Goal: Check status: Check status

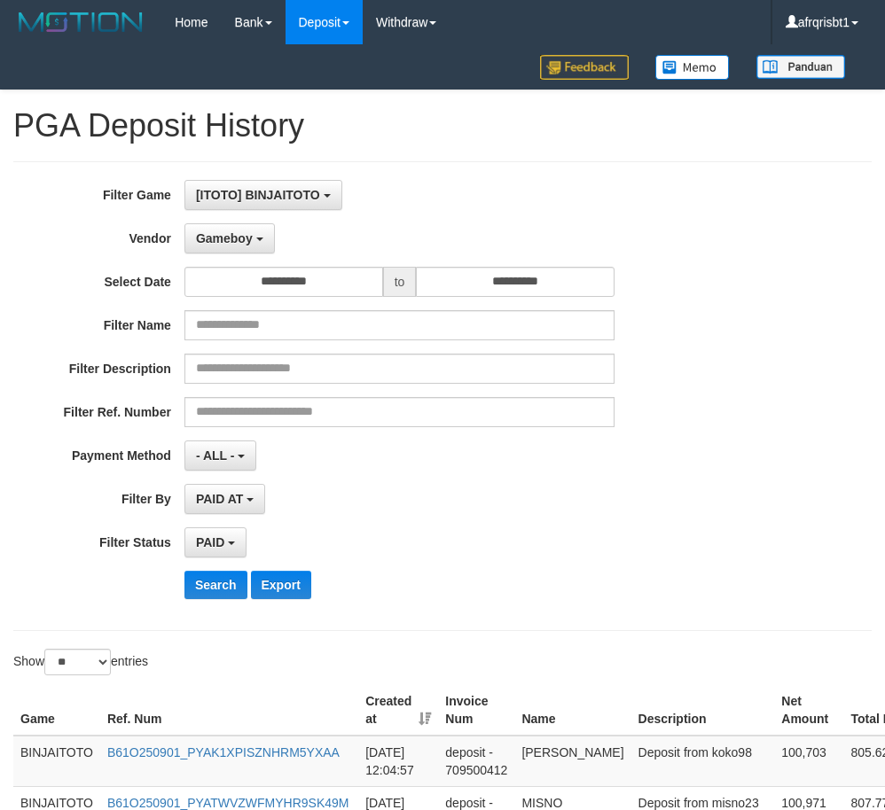
select select "**********"
select select "*"
select select "**"
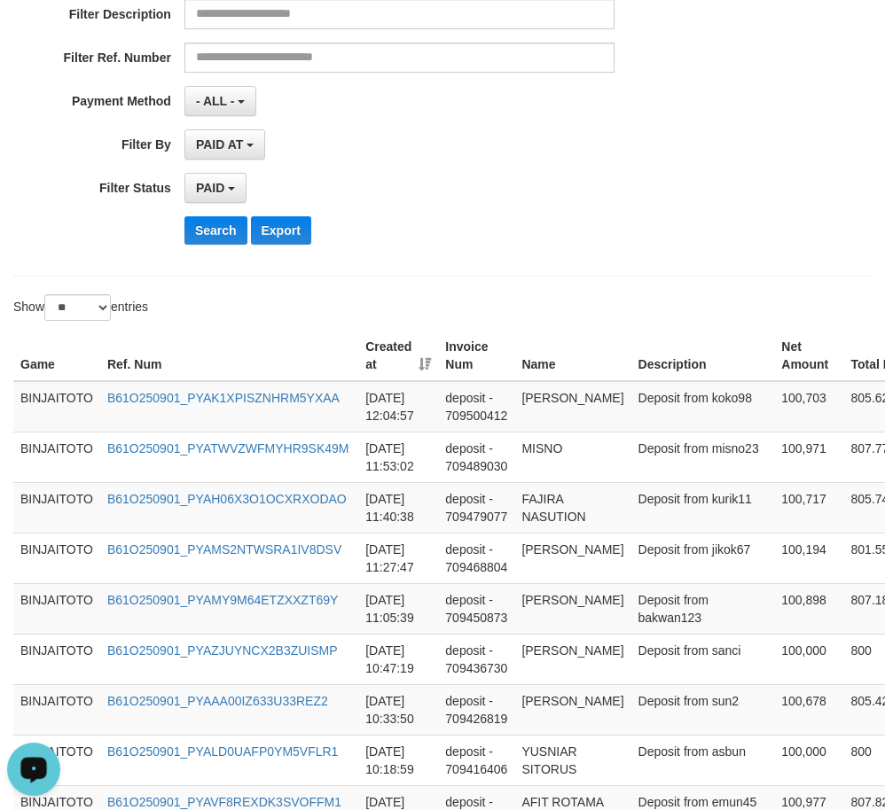
scroll to position [16, 0]
click at [207, 227] on button "Search" at bounding box center [215, 230] width 63 height 28
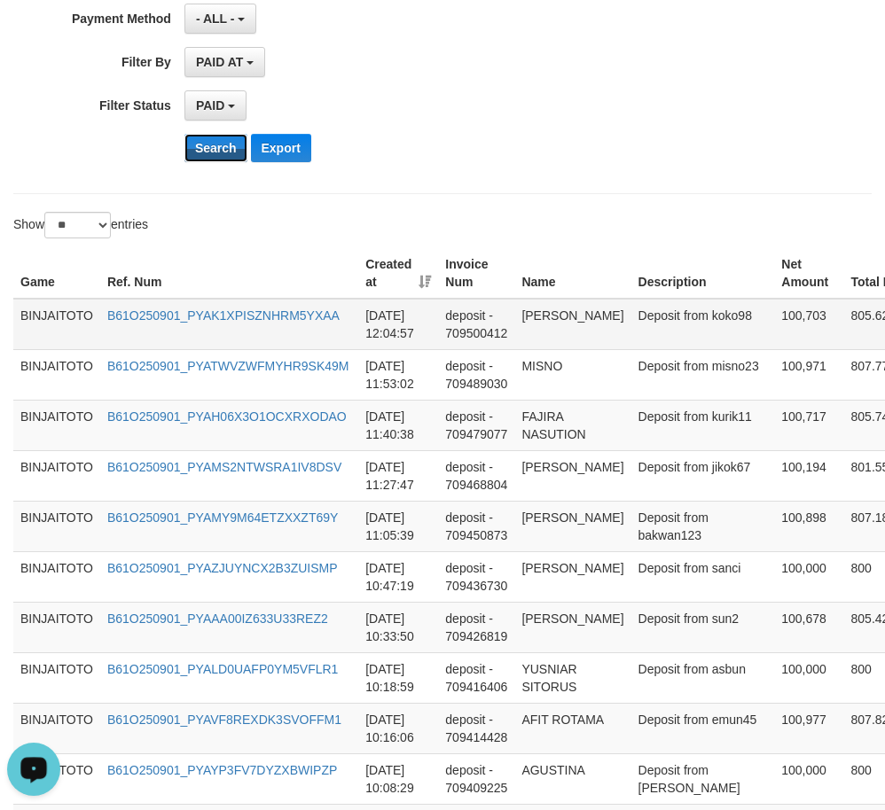
scroll to position [443, 0]
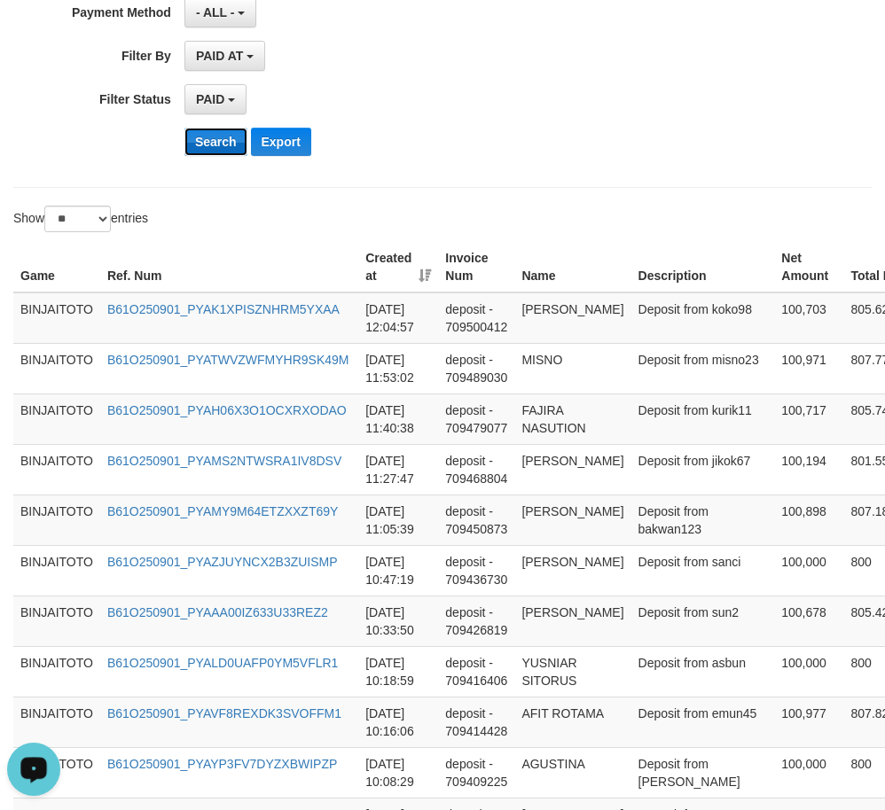
click at [204, 137] on button "Search" at bounding box center [215, 142] width 63 height 28
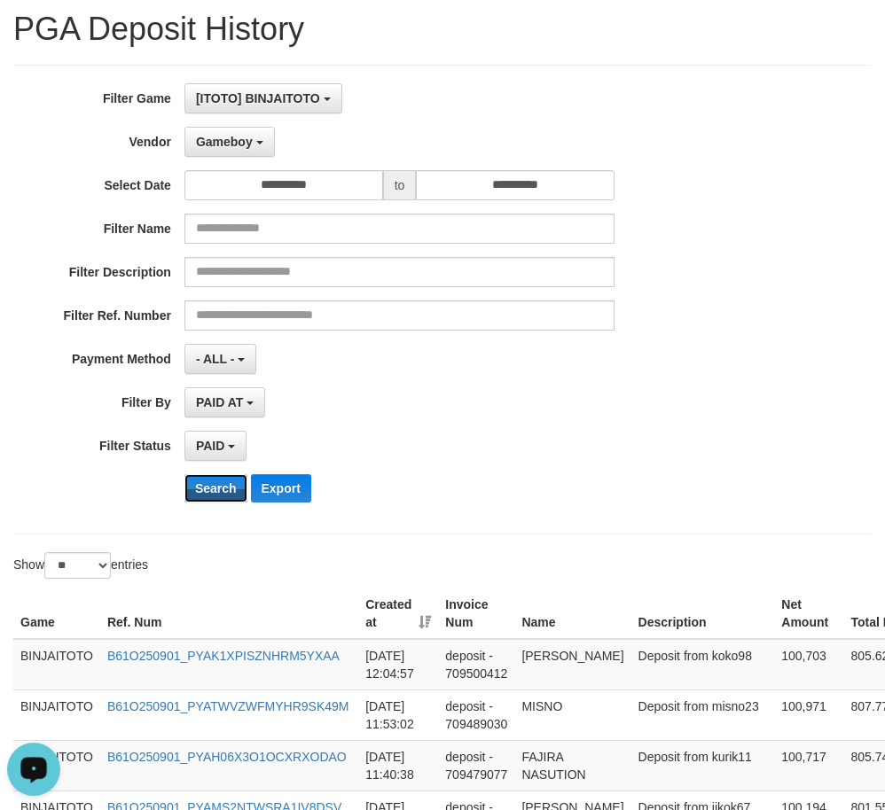
scroll to position [89, 0]
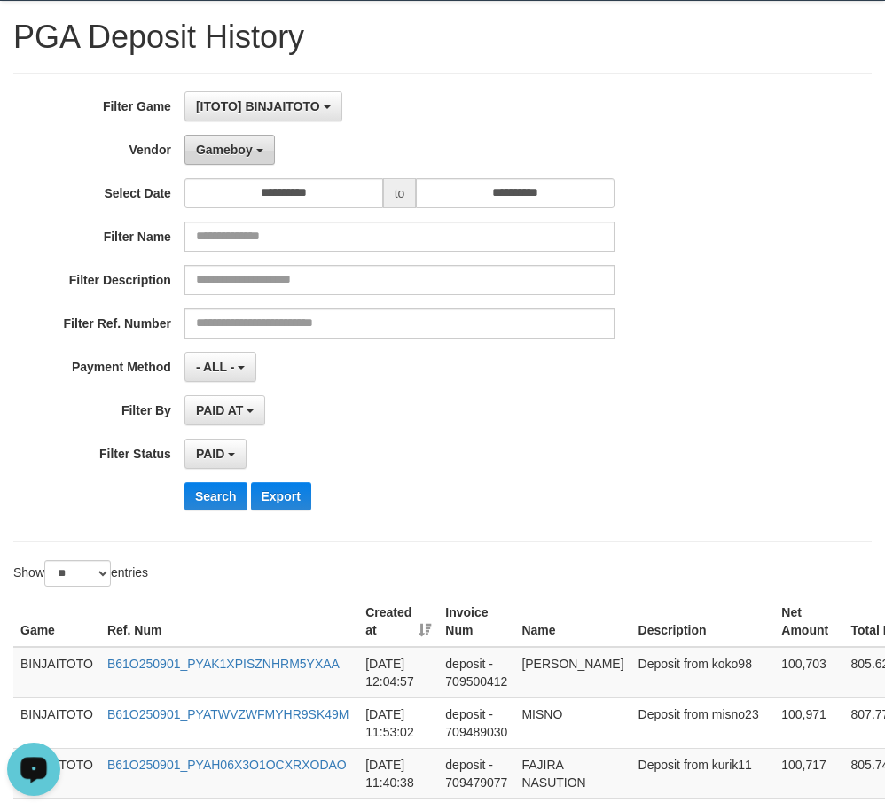
click at [257, 153] on button "Gameboy" at bounding box center [229, 150] width 90 height 30
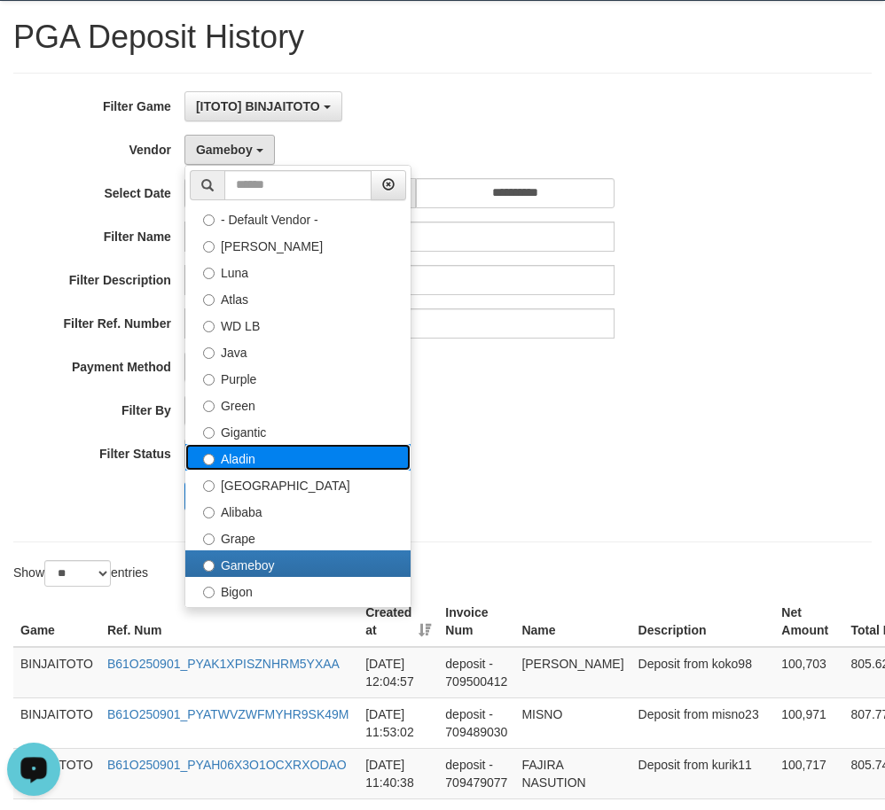
click at [268, 469] on label "Aladin" at bounding box center [297, 457] width 225 height 27
select select "**********"
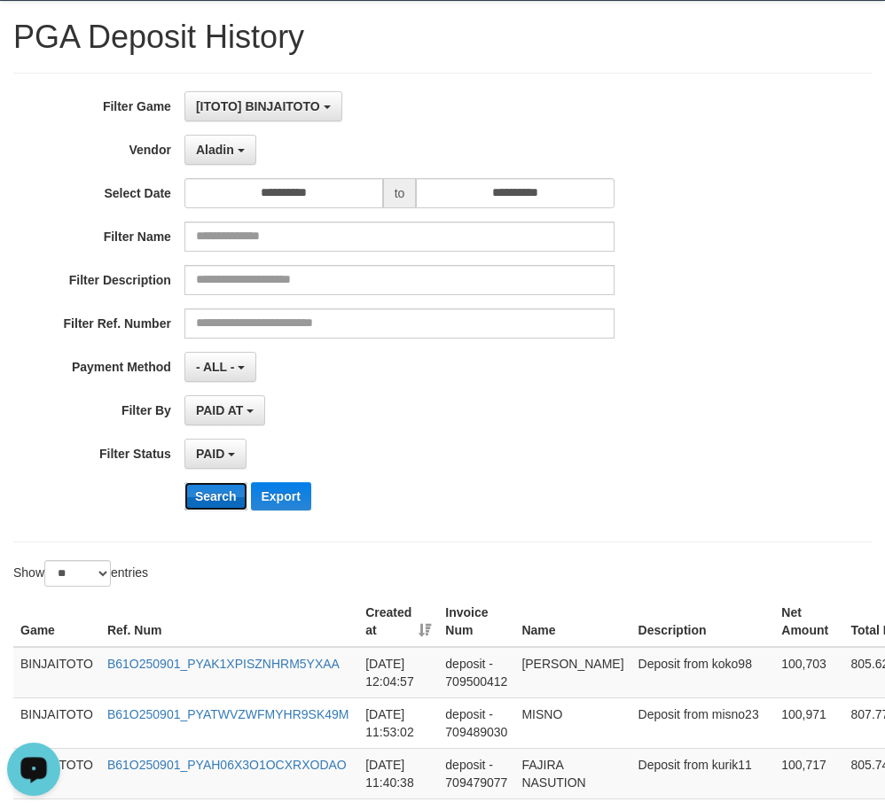
click at [211, 498] on button "Search" at bounding box center [215, 496] width 63 height 28
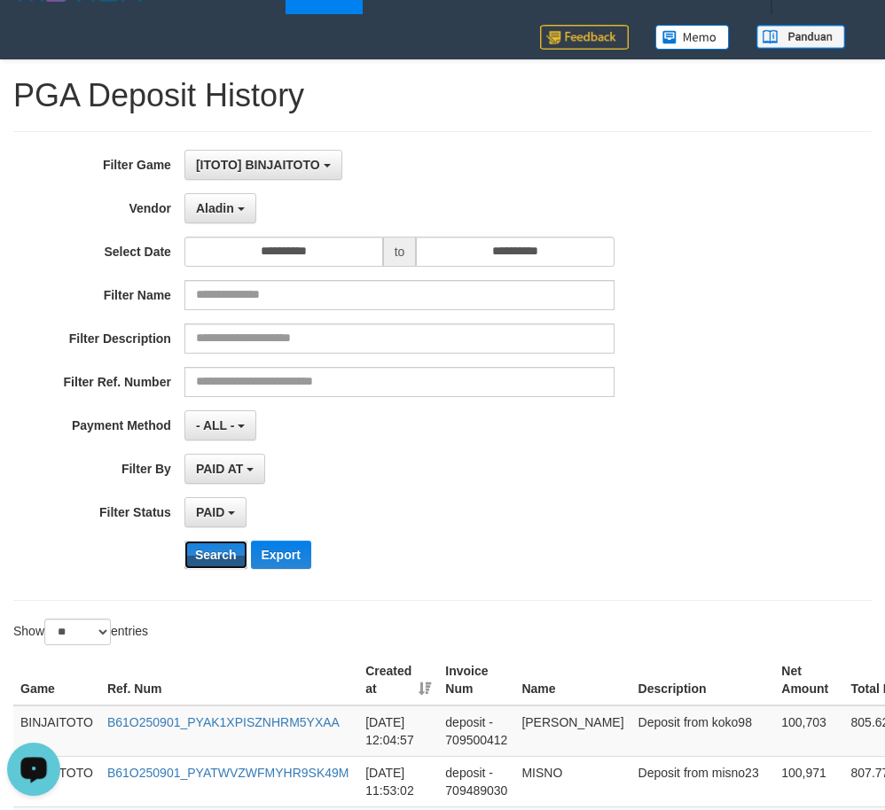
scroll to position [0, 0]
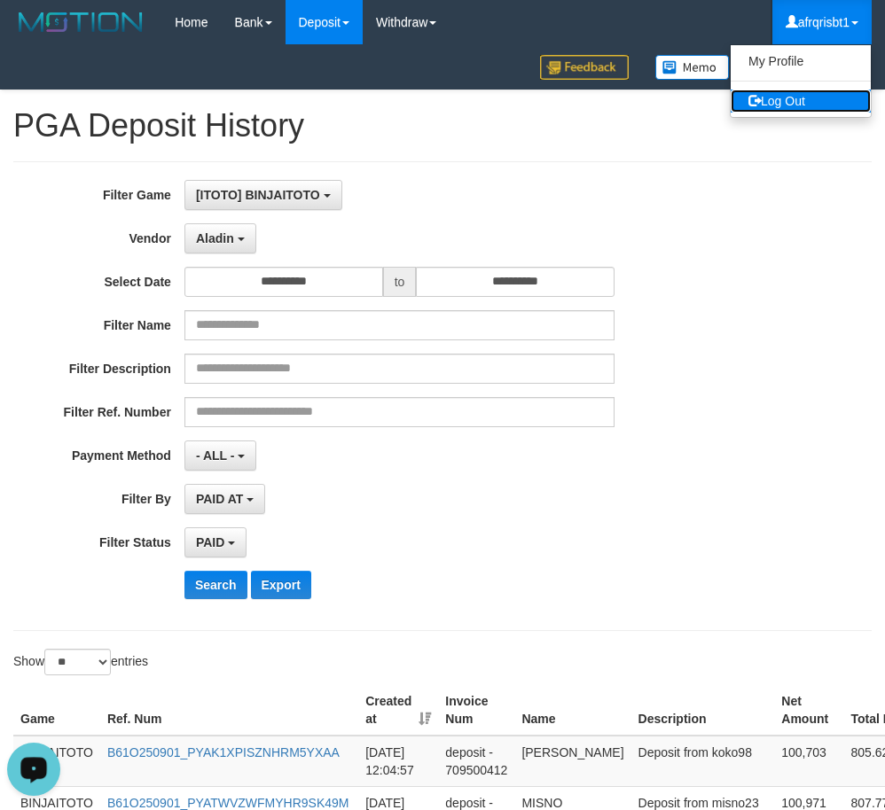
click at [807, 100] on link "Log Out" at bounding box center [800, 101] width 140 height 23
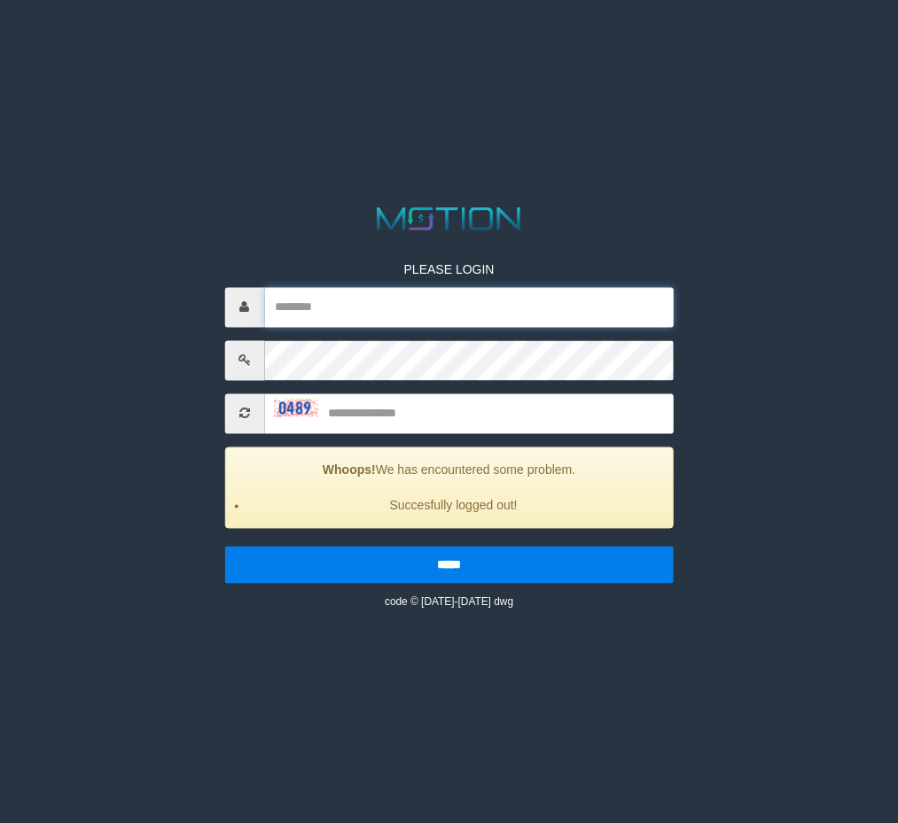
click at [312, 306] on input "text" at bounding box center [469, 307] width 410 height 40
paste input "**********"
type input "**********"
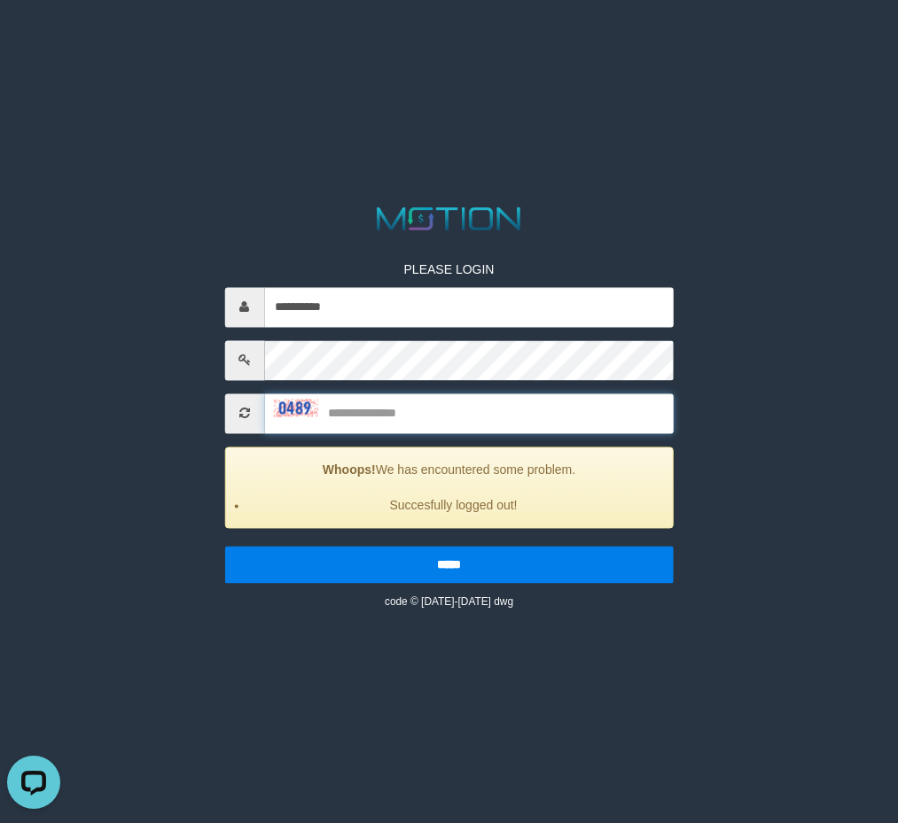
click at [413, 432] on input "text" at bounding box center [469, 414] width 410 height 40
click at [417, 418] on input "text" at bounding box center [469, 414] width 410 height 40
type input "****"
click at [224, 546] on input "*****" at bounding box center [448, 564] width 449 height 37
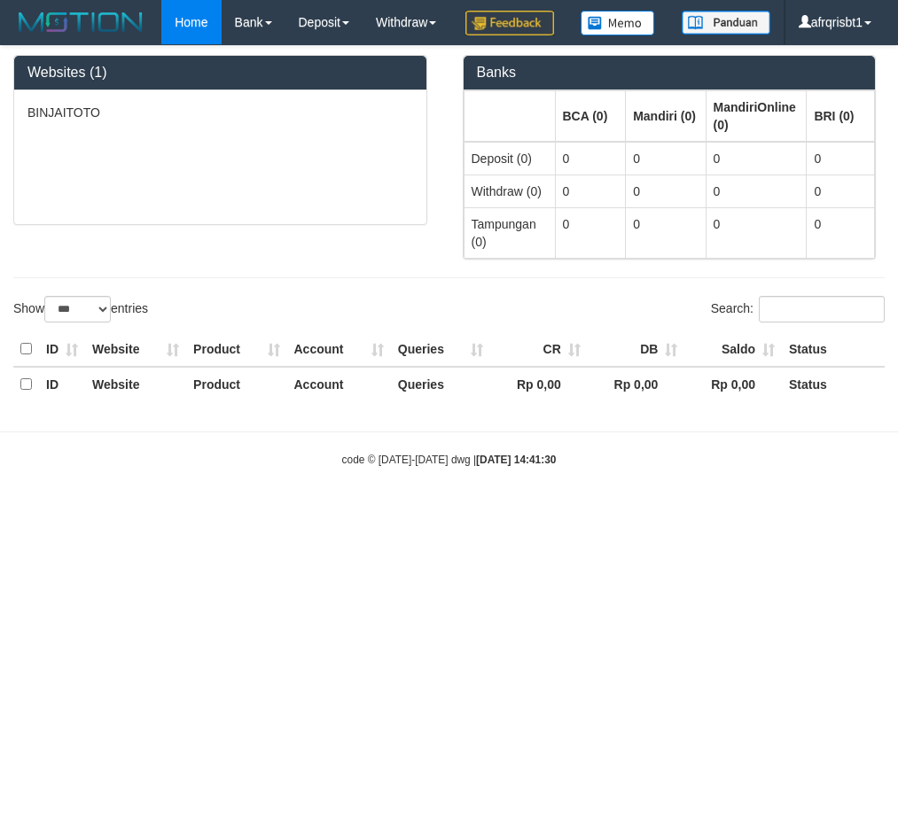
select select "***"
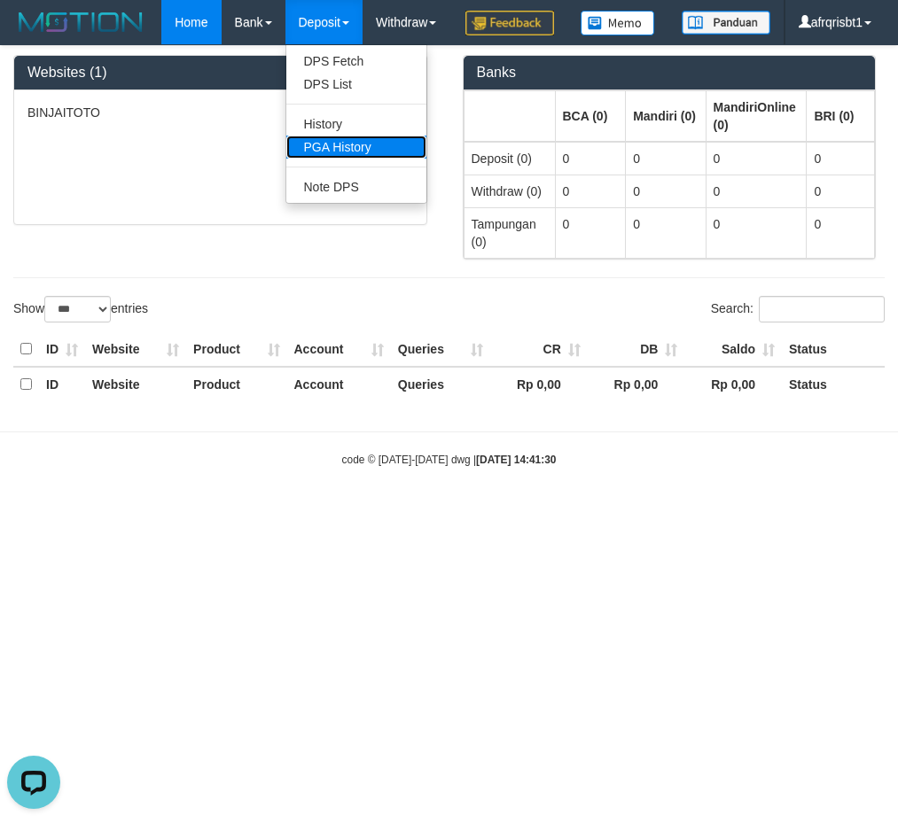
click at [345, 145] on link "PGA History" at bounding box center [356, 147] width 140 height 23
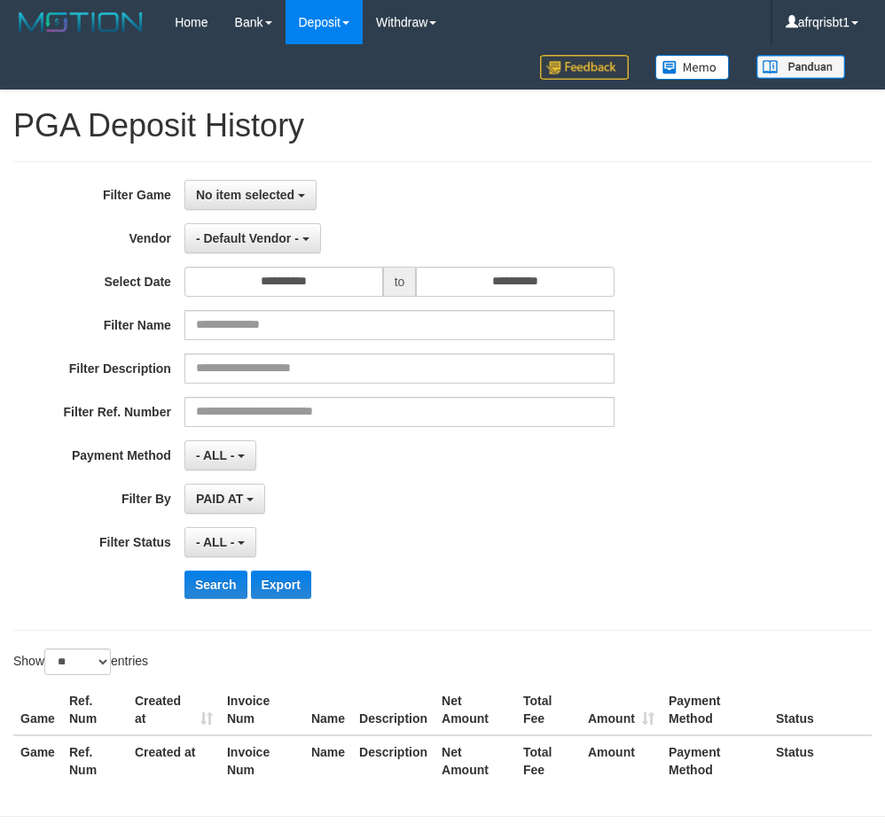
select select
select select "**"
click at [285, 196] on span "No item selected" at bounding box center [245, 195] width 98 height 14
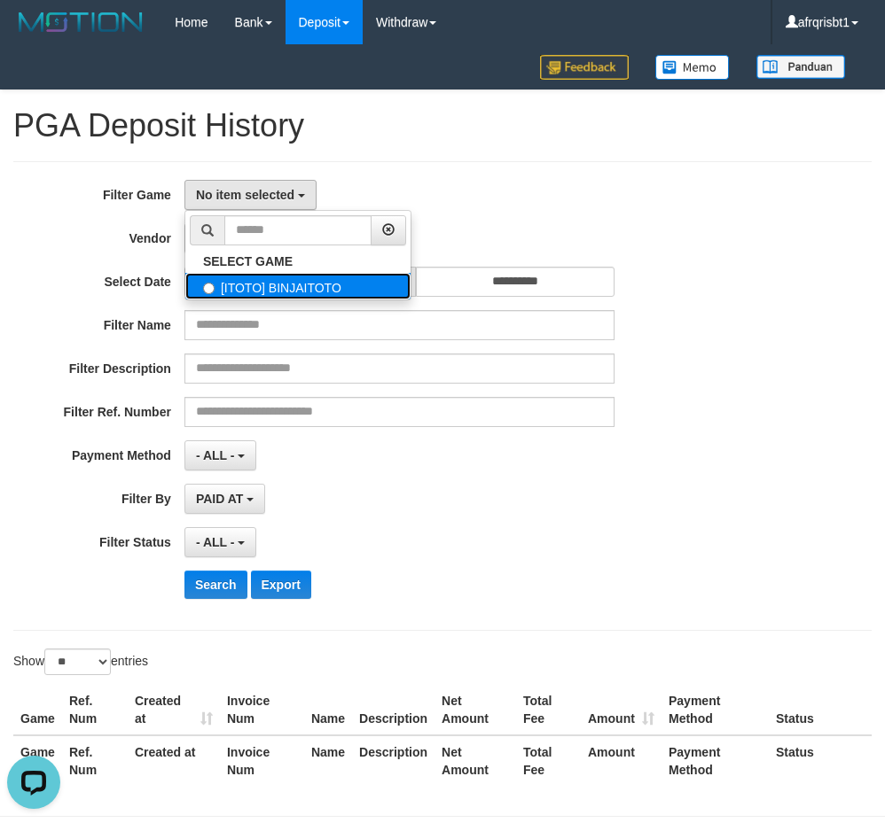
click at [327, 297] on label "[ITOTO] BINJAITOTO" at bounding box center [297, 286] width 225 height 27
select select "****"
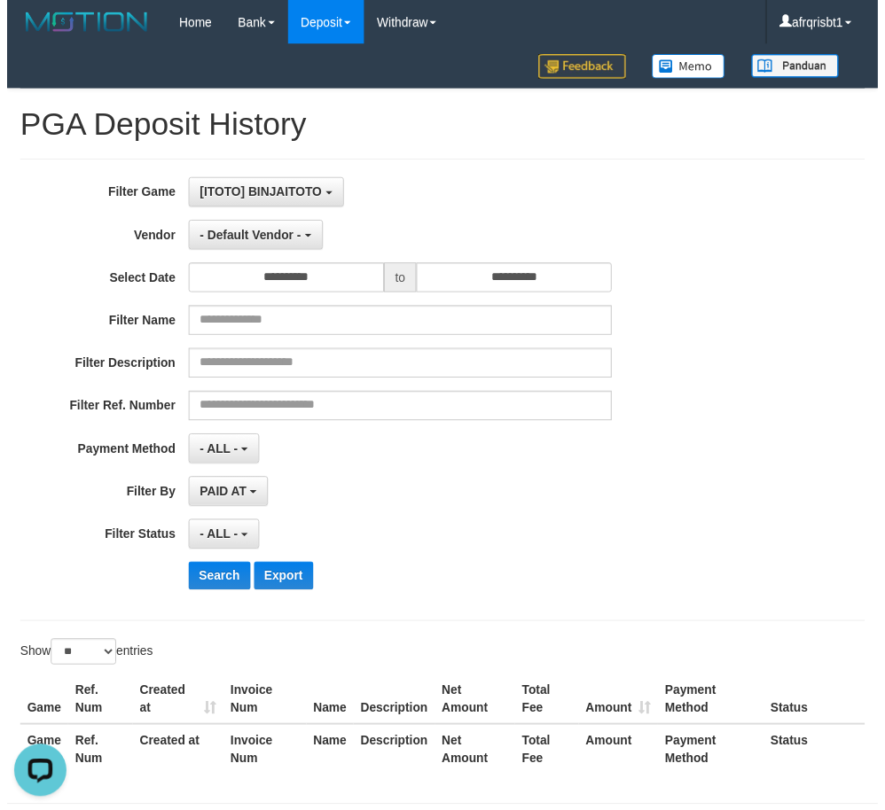
scroll to position [16, 0]
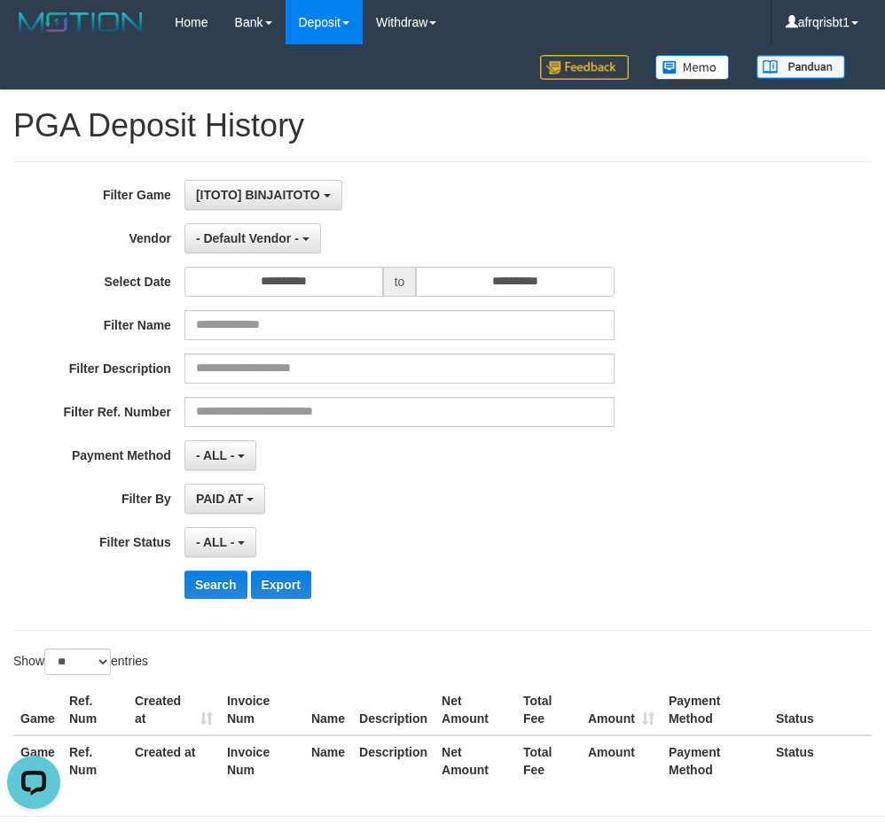
drag, startPoint x: 576, startPoint y: 553, endPoint x: 402, endPoint y: 423, distance: 217.9
click at [551, 528] on div "- ALL - SELECT ALL - ALL - SELECT STATUS PENDING/UNPAID PAID CANCELED EXPIRED" at bounding box center [399, 542] width 430 height 30
drag, startPoint x: 231, startPoint y: 250, endPoint x: 244, endPoint y: 273, distance: 26.2
click at [231, 249] on button "- Default Vendor -" at bounding box center [252, 238] width 137 height 30
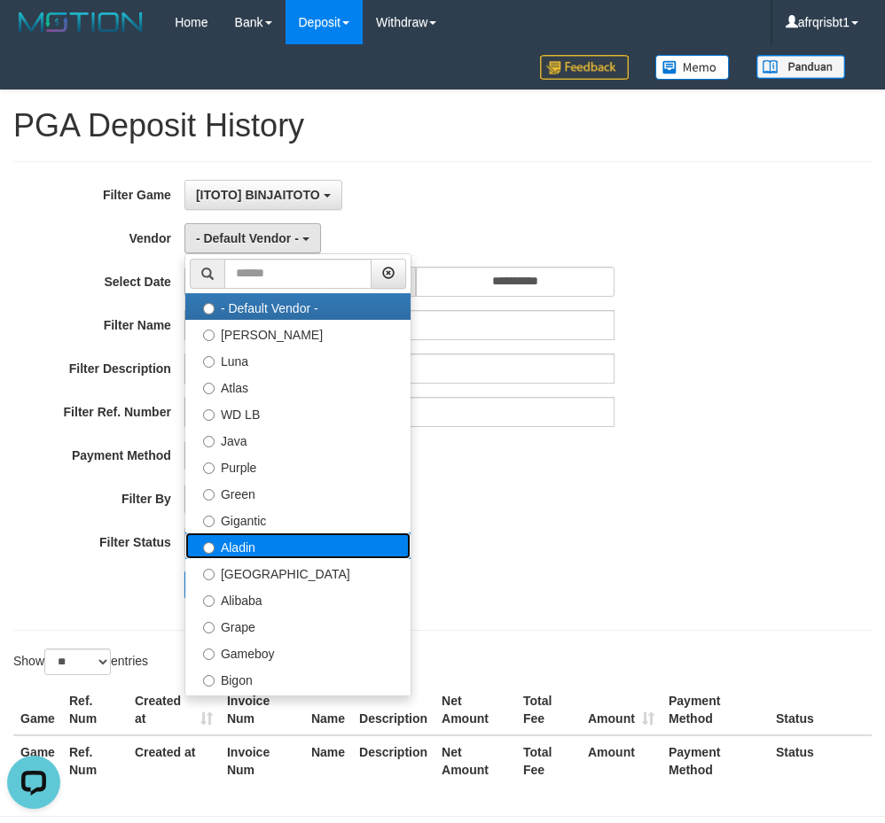
click at [280, 551] on label "Aladin" at bounding box center [297, 546] width 225 height 27
select select "**********"
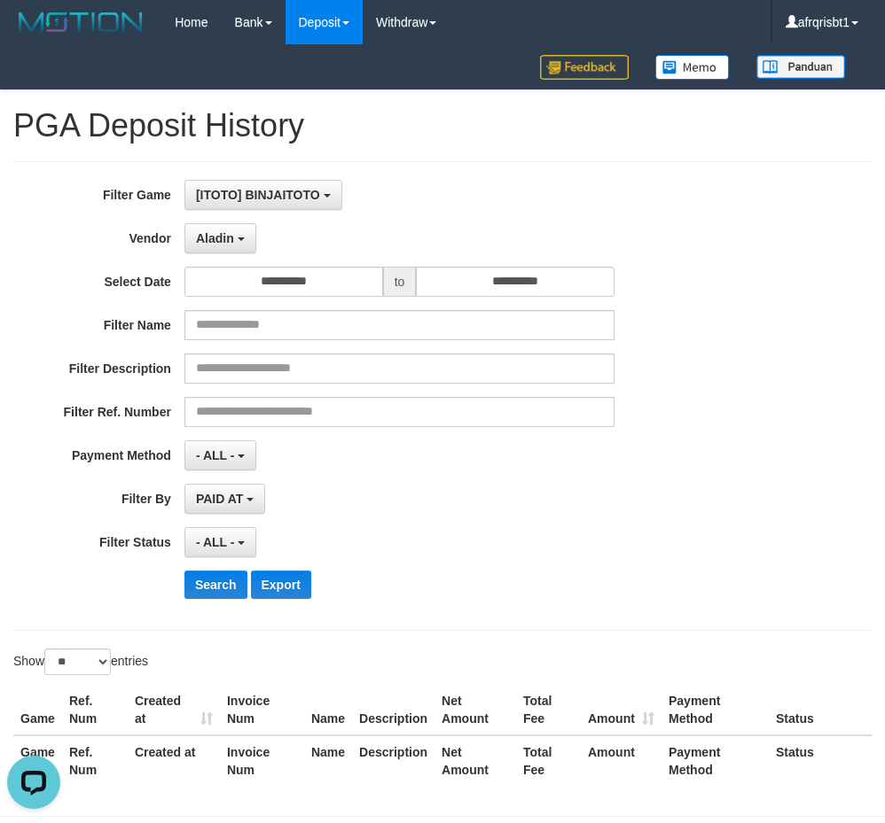
click at [531, 515] on div "**********" at bounding box center [368, 396] width 737 height 433
click at [213, 538] on span "- ALL -" at bounding box center [215, 542] width 39 height 14
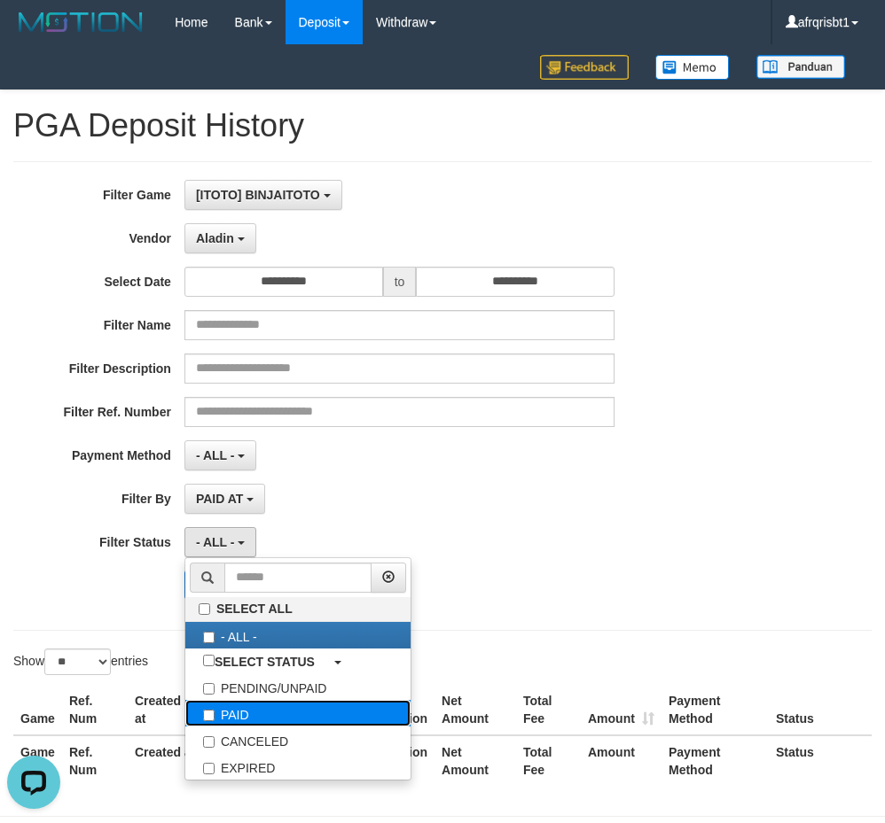
drag, startPoint x: 255, startPoint y: 715, endPoint x: 259, endPoint y: 706, distance: 9.5
click at [255, 711] on label "PAID" at bounding box center [297, 713] width 225 height 27
select select "*"
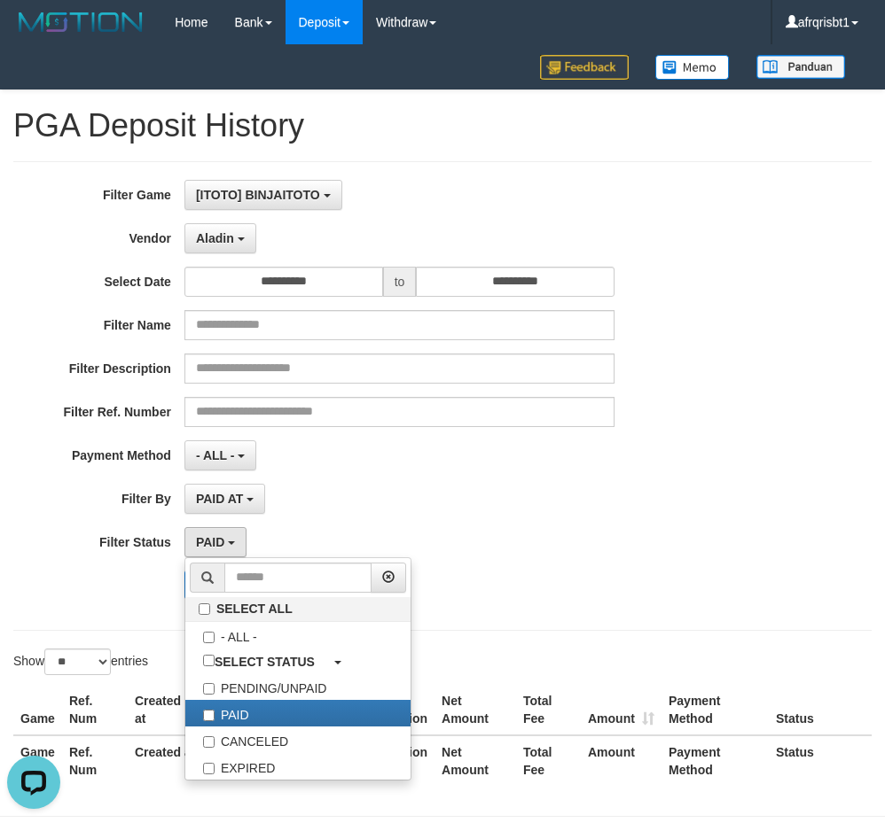
drag, startPoint x: 571, startPoint y: 491, endPoint x: 557, endPoint y: 502, distance: 17.7
click at [573, 491] on div "PAID AT PAID AT CREATED AT" at bounding box center [399, 499] width 430 height 30
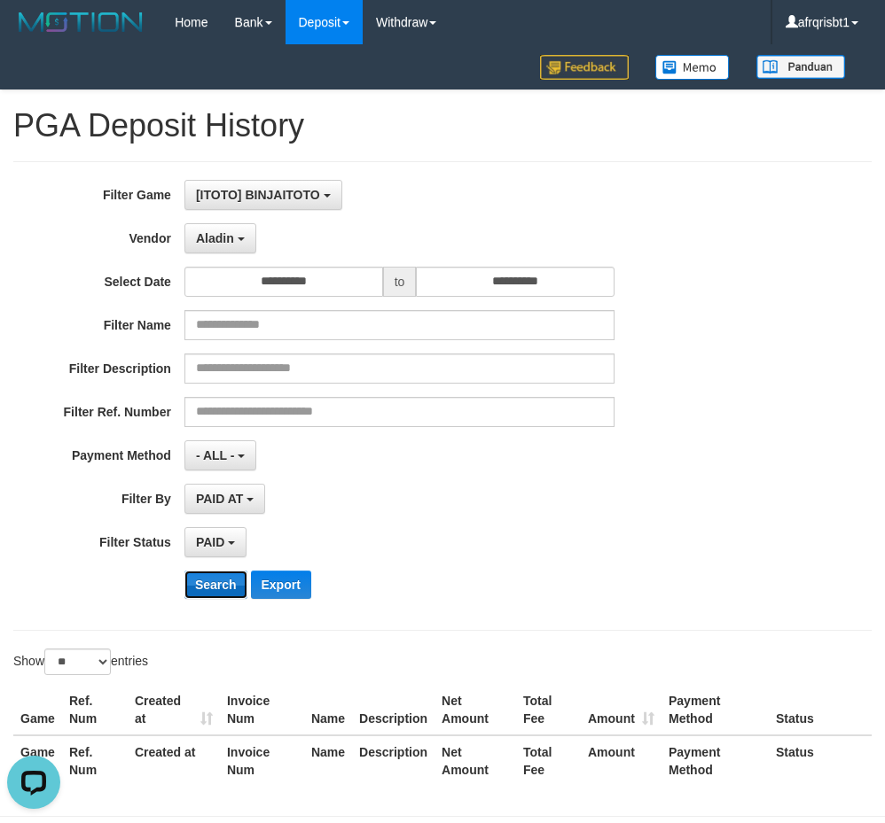
click at [222, 584] on button "Search" at bounding box center [215, 585] width 63 height 28
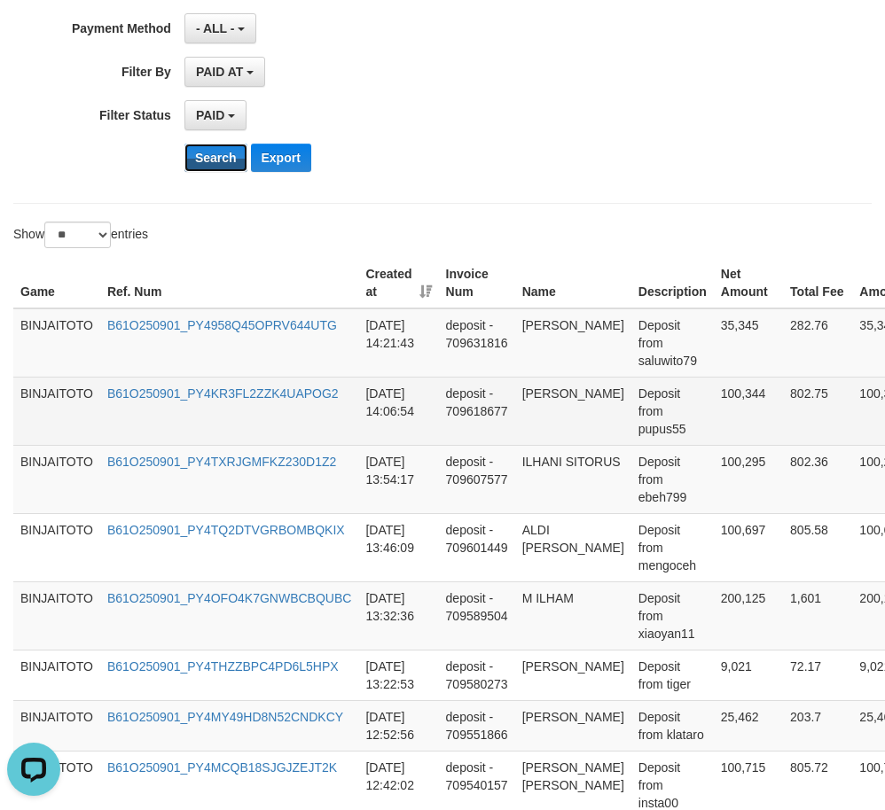
scroll to position [443, 0]
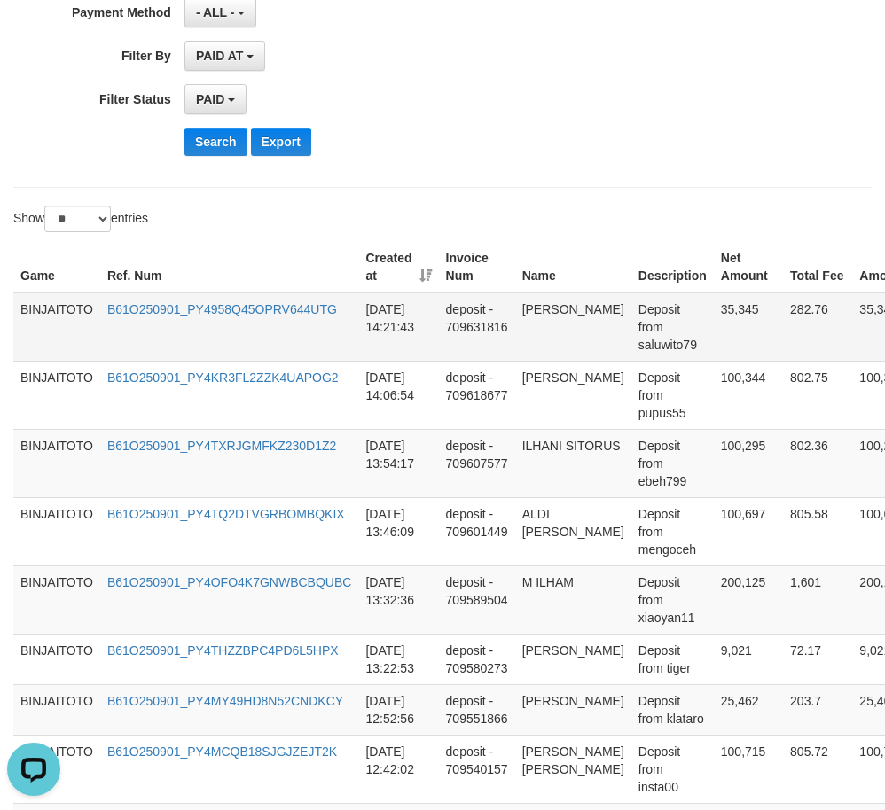
click at [542, 309] on td "SLAMET RIYADI" at bounding box center [573, 327] width 116 height 69
drag, startPoint x: 542, startPoint y: 309, endPoint x: 559, endPoint y: 339, distance: 34.5
click at [559, 339] on td "SLAMET RIYADI" at bounding box center [573, 327] width 116 height 69
copy td "SLAMET RIYADI"
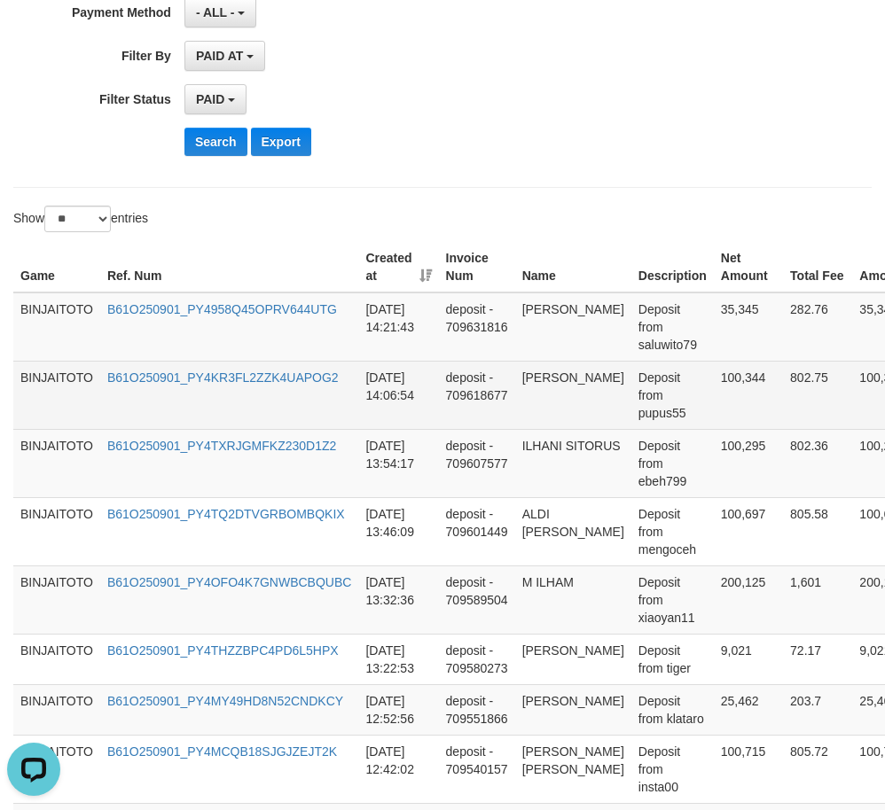
click at [534, 378] on td "FEBRI RAHMADANI" at bounding box center [573, 395] width 116 height 68
click at [555, 394] on td "FEBRI RAHMADANI" at bounding box center [573, 395] width 116 height 68
copy td "FEBRI RAHMADANI"
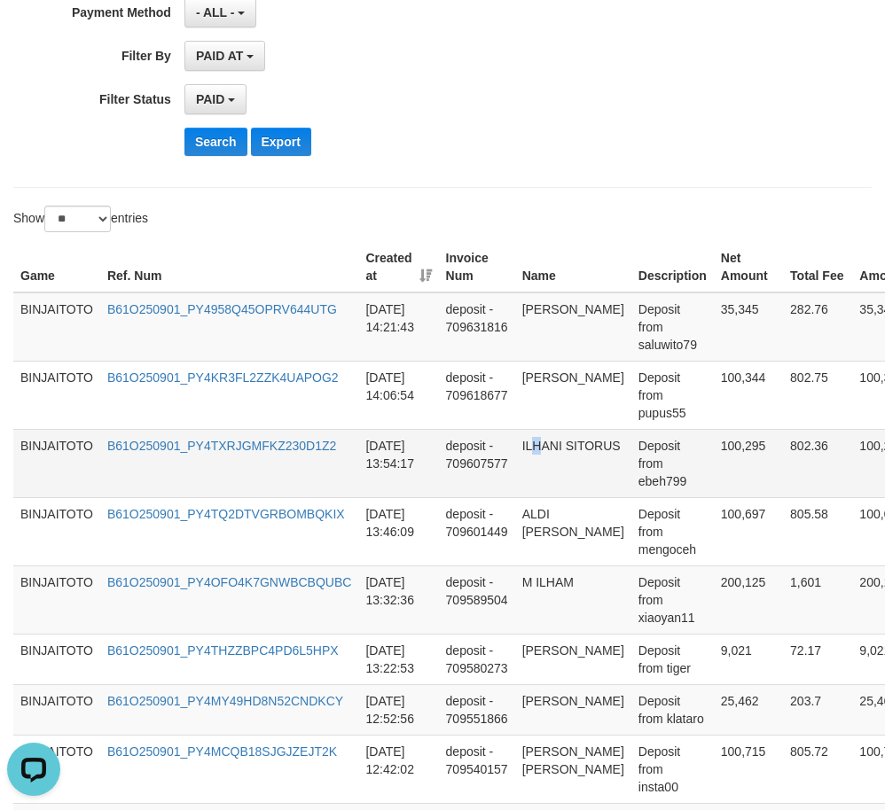
click at [542, 453] on td "ILHANI SITORUS" at bounding box center [573, 463] width 116 height 68
click at [542, 449] on td "ILHANI SITORUS" at bounding box center [573, 463] width 116 height 68
drag, startPoint x: 542, startPoint y: 449, endPoint x: 553, endPoint y: 467, distance: 21.1
click at [553, 467] on td "ILHANI SITORUS" at bounding box center [573, 463] width 116 height 68
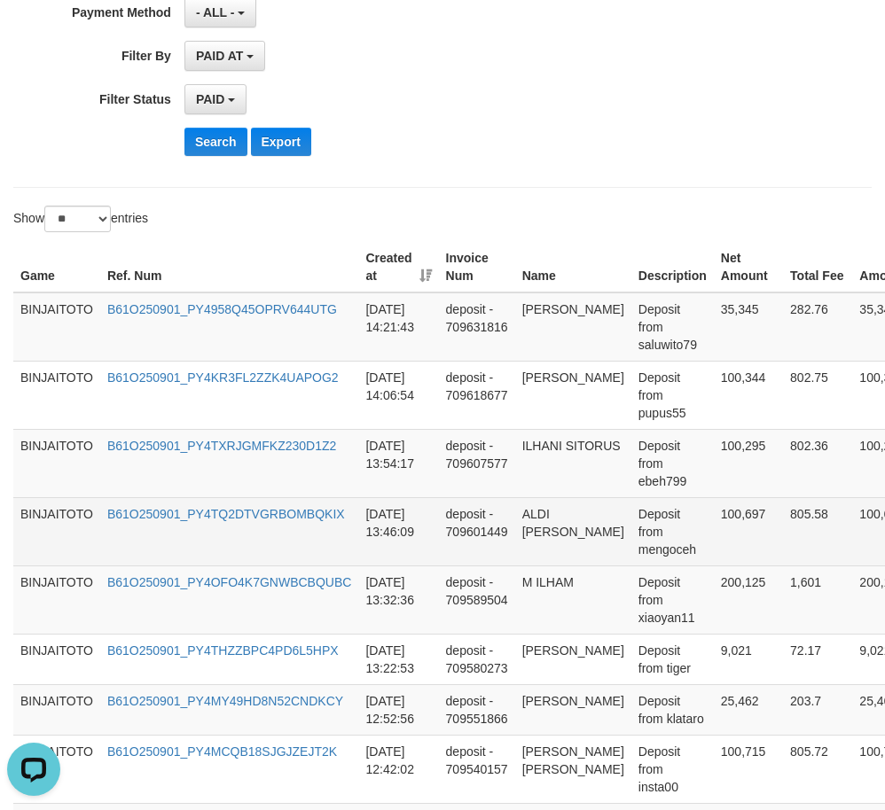
click at [534, 513] on td "ALDI RAHMADANIL SARAGIH" at bounding box center [573, 531] width 116 height 68
drag, startPoint x: 534, startPoint y: 513, endPoint x: 572, endPoint y: 547, distance: 50.9
click at [572, 547] on td "ALDI RAHMADANIL SARAGIH" at bounding box center [573, 531] width 116 height 68
copy td "ALDI RAHMADANIL SARAGIH"
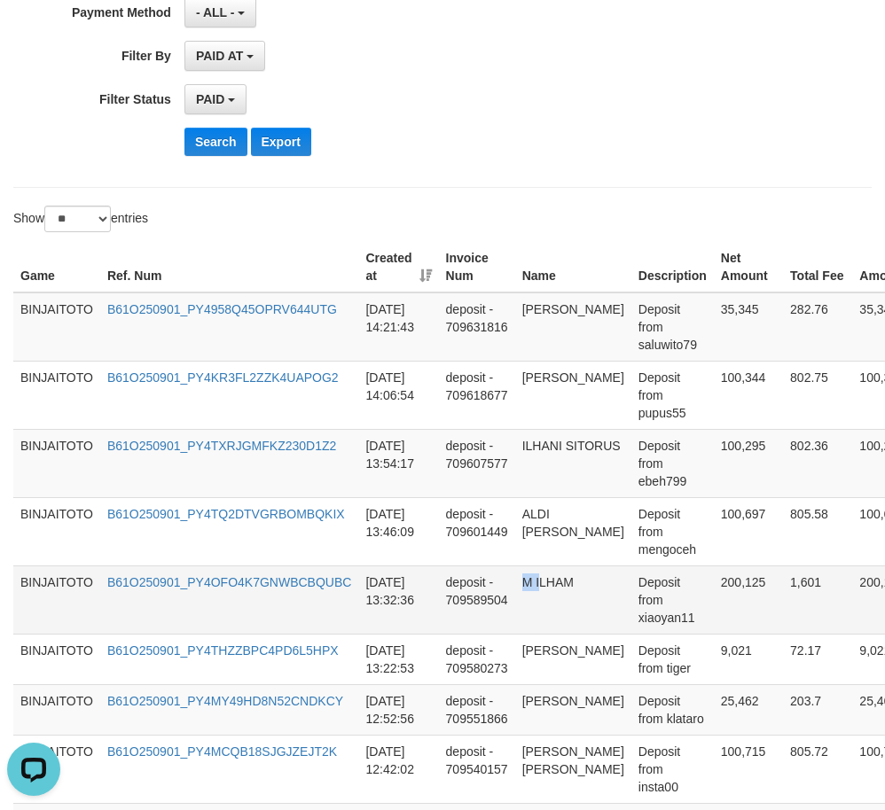
drag, startPoint x: 524, startPoint y: 581, endPoint x: 539, endPoint y: 581, distance: 15.1
click at [539, 581] on td "M ILHAM" at bounding box center [573, 600] width 116 height 68
click at [523, 581] on td "M ILHAM" at bounding box center [573, 600] width 116 height 68
drag, startPoint x: 523, startPoint y: 581, endPoint x: 548, endPoint y: 581, distance: 24.8
click at [548, 581] on td "M ILHAM" at bounding box center [573, 600] width 116 height 68
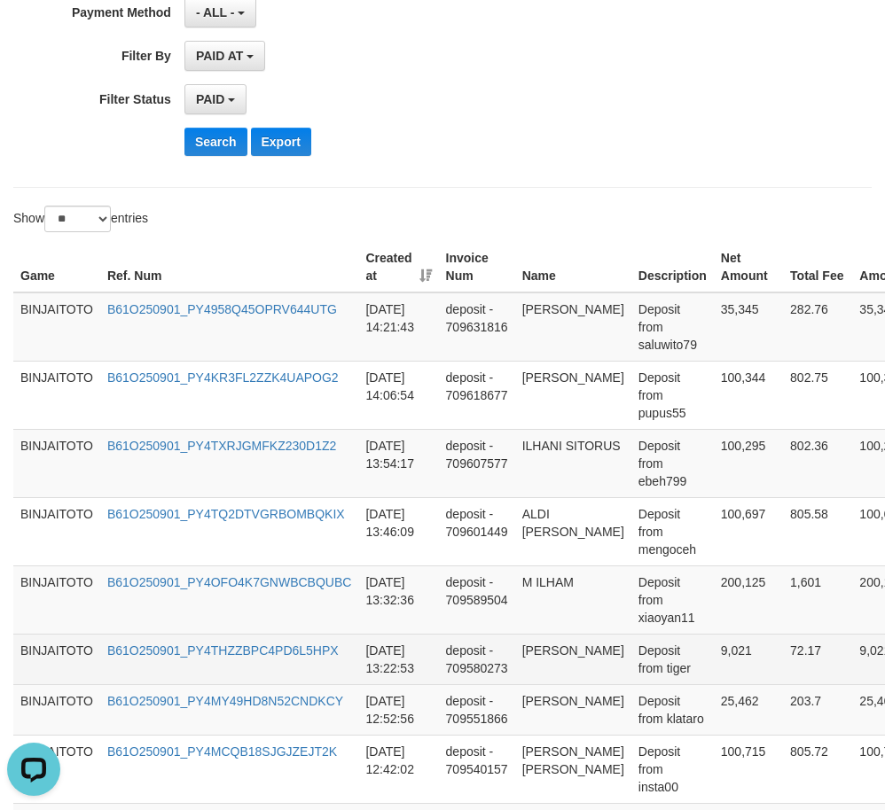
click at [530, 647] on td "ELFI SUSANTO" at bounding box center [573, 659] width 116 height 51
drag, startPoint x: 530, startPoint y: 647, endPoint x: 575, endPoint y: 647, distance: 45.2
click at [575, 647] on td "ELFI SUSANTO" at bounding box center [573, 659] width 116 height 51
copy td "ELFI SUSANTO"
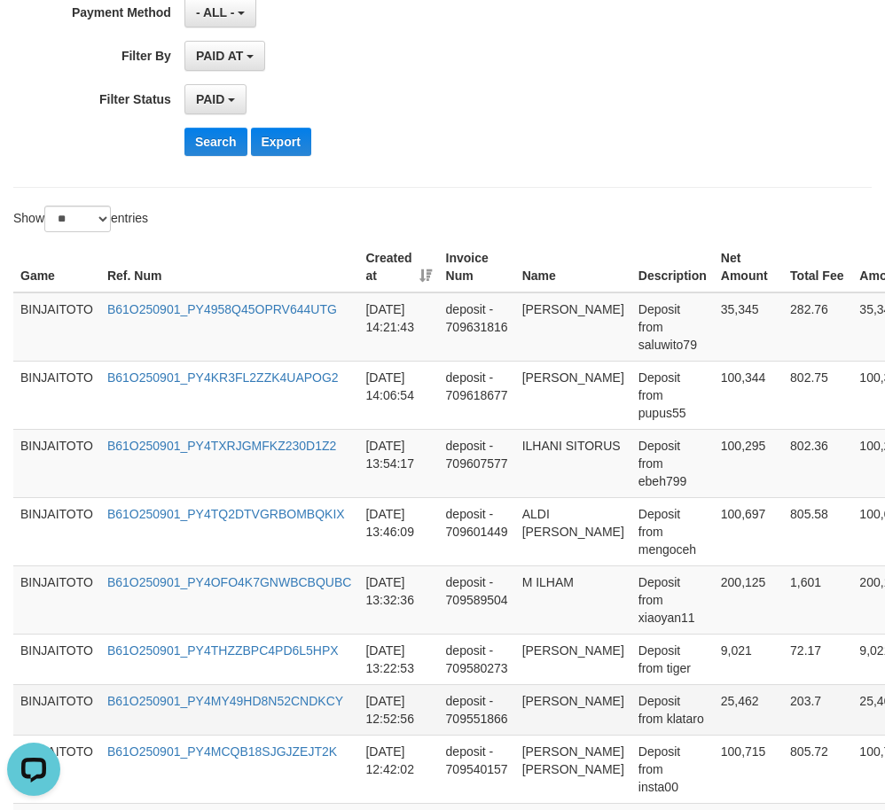
click at [549, 704] on td "MUKSIN HAJRA" at bounding box center [573, 709] width 116 height 51
drag, startPoint x: 549, startPoint y: 704, endPoint x: 554, endPoint y: 712, distance: 9.6
click at [554, 712] on td "MUKSIN HAJRA" at bounding box center [573, 709] width 116 height 51
copy td "MUKSIN HAJRA"
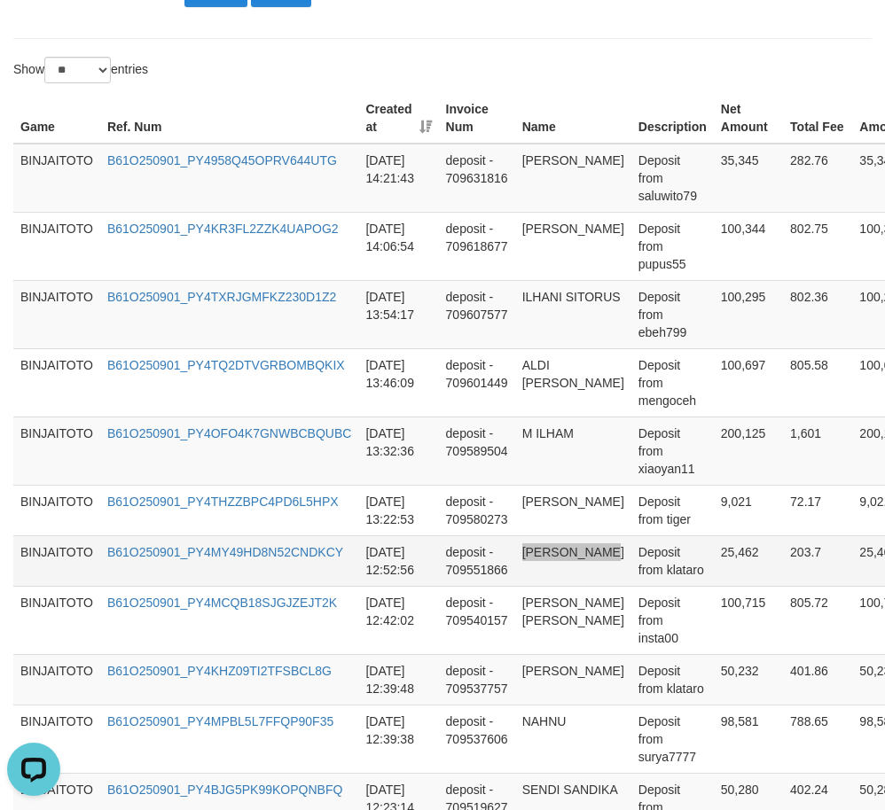
scroll to position [620, 0]
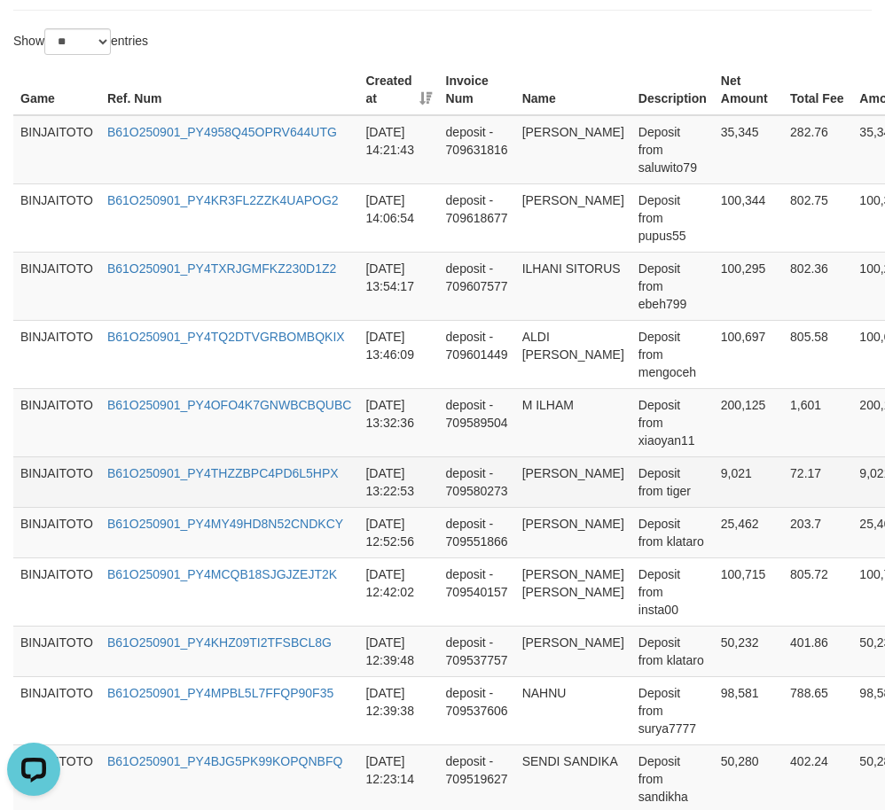
click at [536, 472] on td "ELFI SUSANTO" at bounding box center [573, 481] width 116 height 51
drag, startPoint x: 537, startPoint y: 472, endPoint x: 598, endPoint y: 481, distance: 61.8
click at [598, 481] on td "ELFI SUSANTO" at bounding box center [573, 481] width 116 height 51
copy td "ELFI SUSANTO"
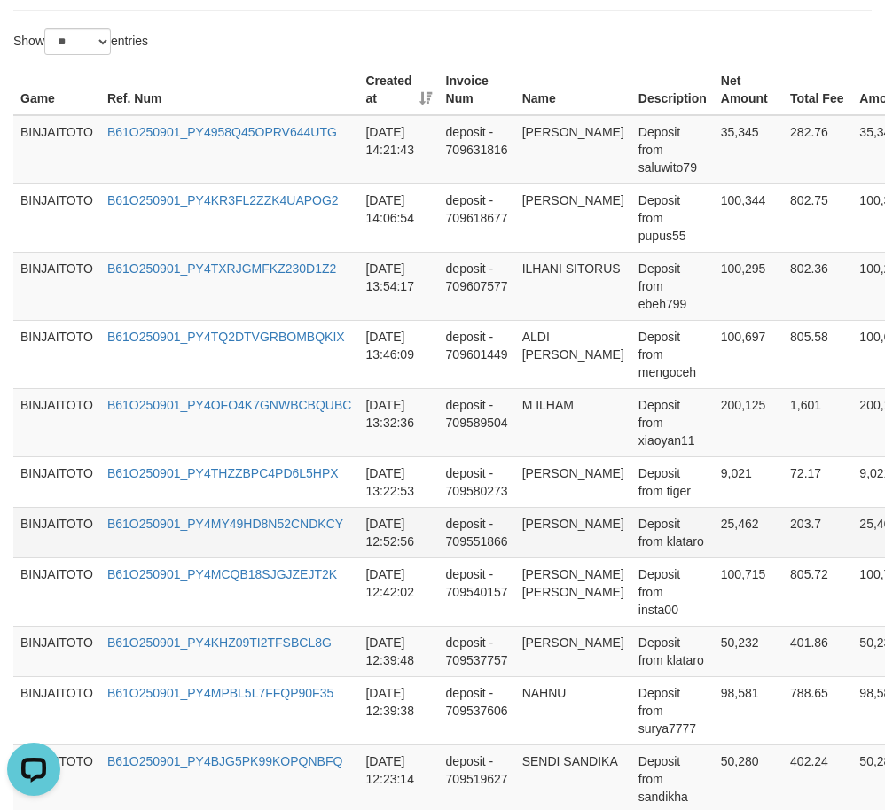
click at [527, 523] on td "MUKSIN HAJRA" at bounding box center [573, 532] width 116 height 51
drag, startPoint x: 529, startPoint y: 528, endPoint x: 536, endPoint y: 536, distance: 10.7
click at [536, 536] on td "MUKSIN HAJRA" at bounding box center [573, 532] width 116 height 51
copy td "MUKSIN HAJRA"
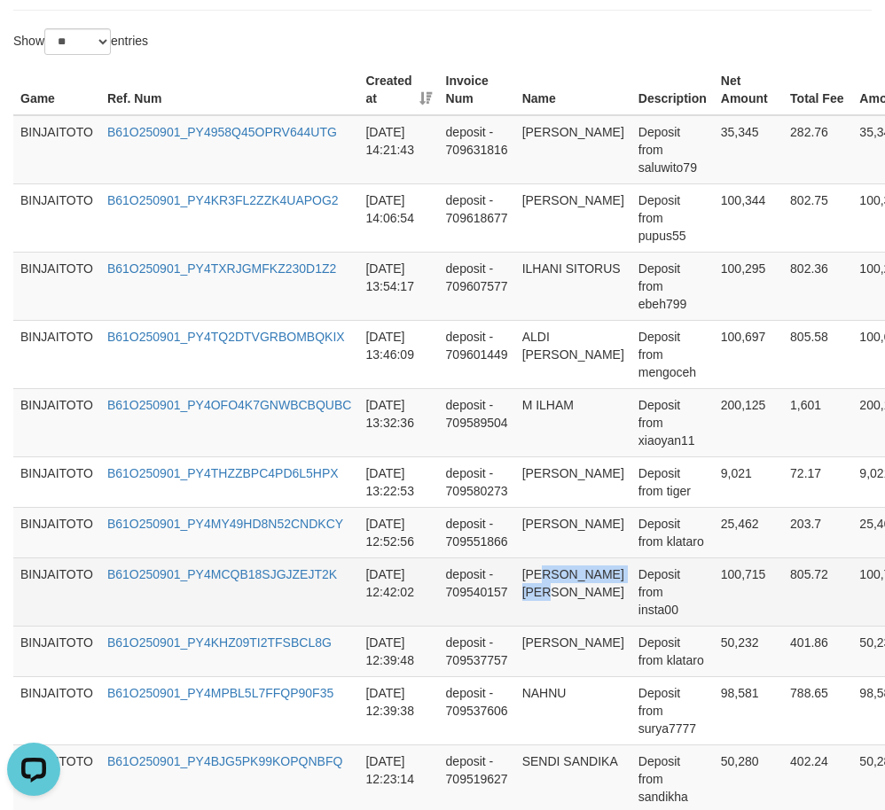
drag, startPoint x: 549, startPoint y: 580, endPoint x: 558, endPoint y: 607, distance: 29.2
click at [558, 607] on td "WAHYU RIANDA SIREGAR" at bounding box center [573, 592] width 116 height 68
click at [533, 575] on td "WAHYU RIANDA SIREGAR" at bounding box center [573, 592] width 116 height 68
drag, startPoint x: 533, startPoint y: 575, endPoint x: 557, endPoint y: 603, distance: 36.4
click at [557, 603] on td "WAHYU RIANDA SIREGAR" at bounding box center [573, 592] width 116 height 68
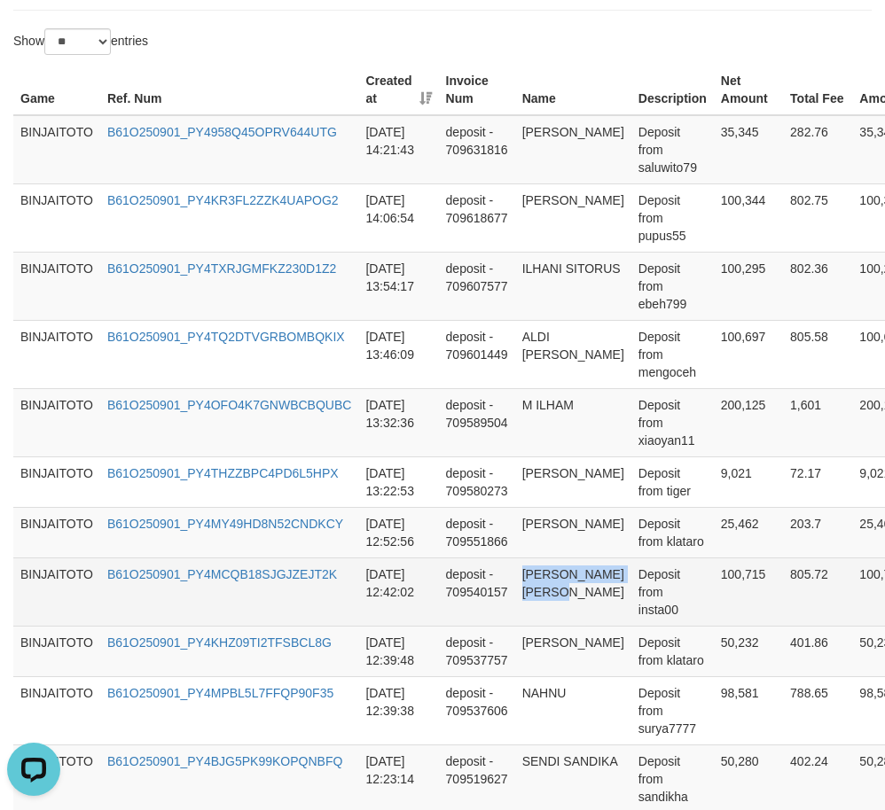
copy td "WAHYU RIANDA SIREGAR"
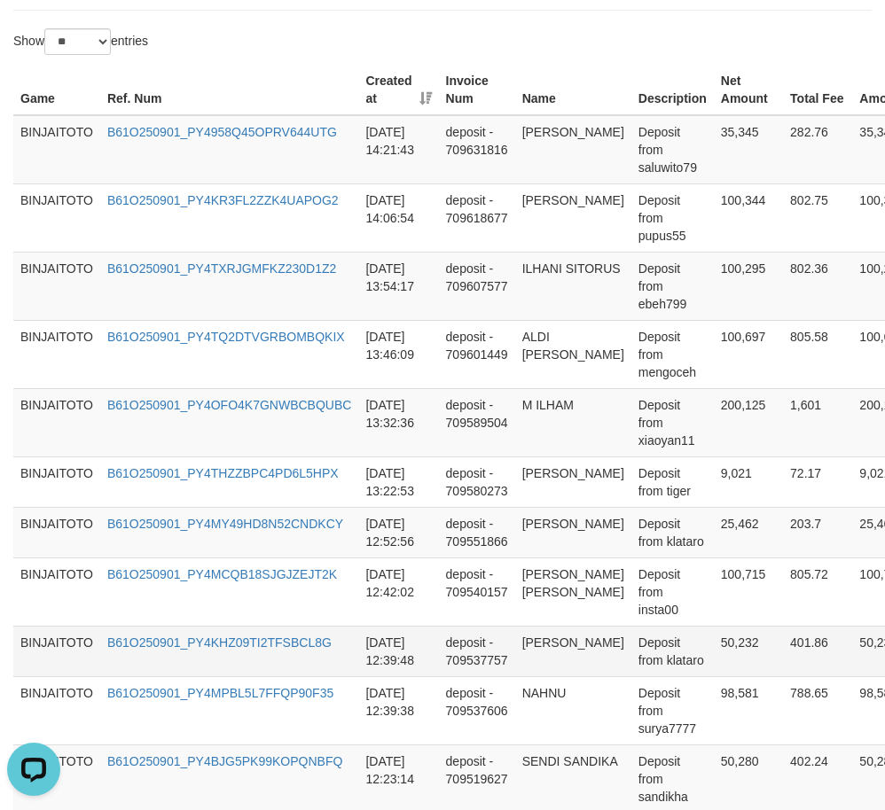
click at [533, 646] on td "MUKSIN HAJRA" at bounding box center [573, 651] width 116 height 51
click at [550, 668] on td "MUKSIN HAJRA" at bounding box center [573, 651] width 116 height 51
copy td "MUKSIN HAJRA"
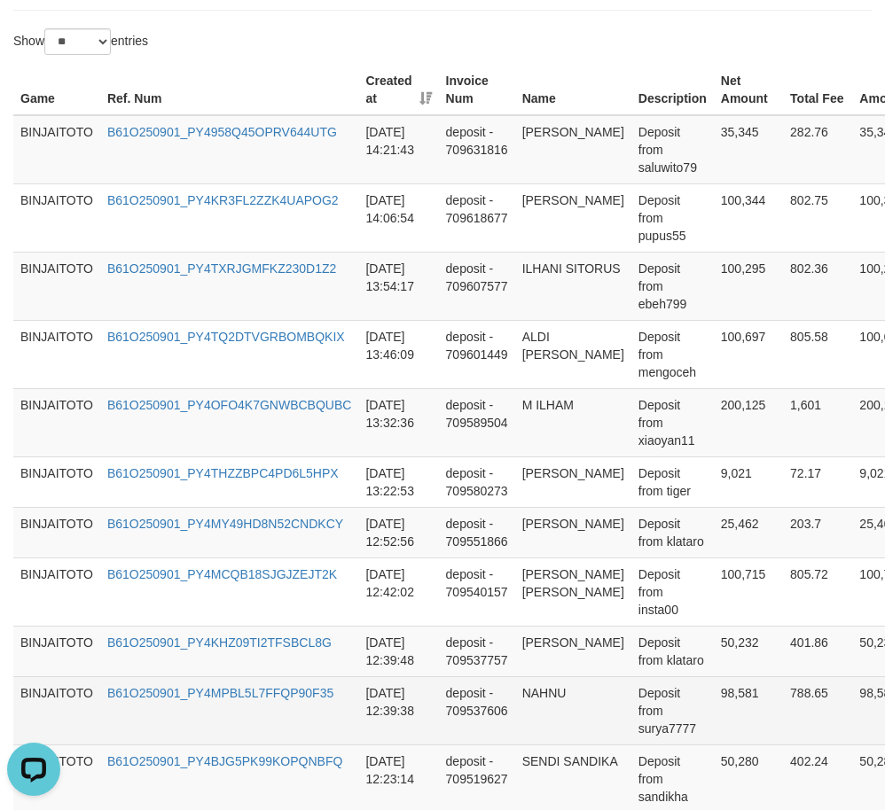
click at [536, 688] on td "NAHNU" at bounding box center [573, 710] width 116 height 68
copy td "NAHNU"
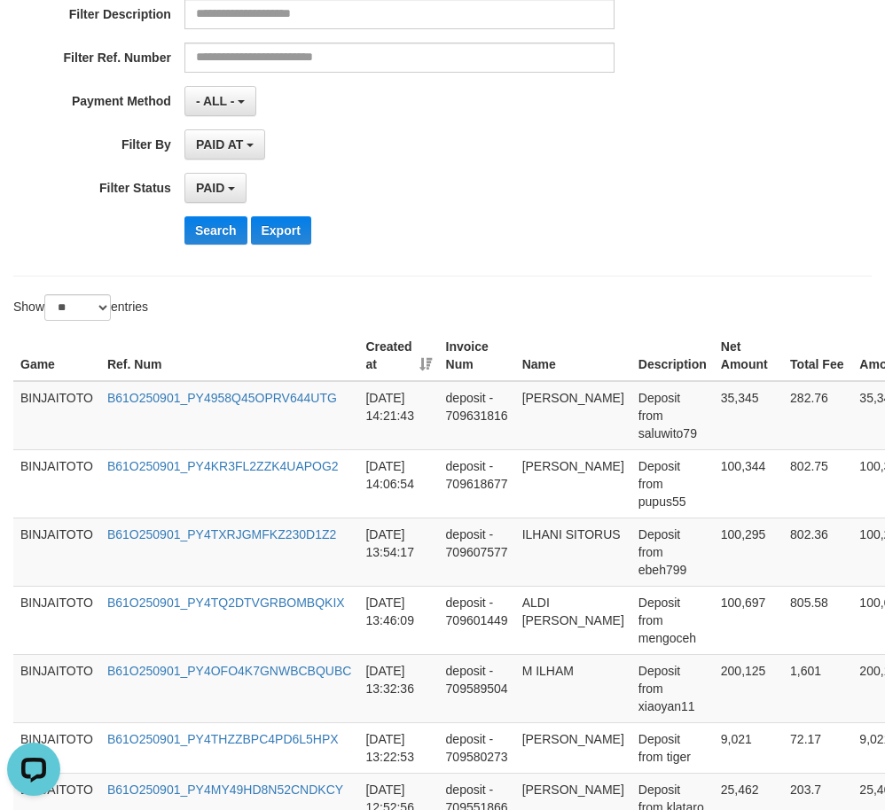
scroll to position [89, 0]
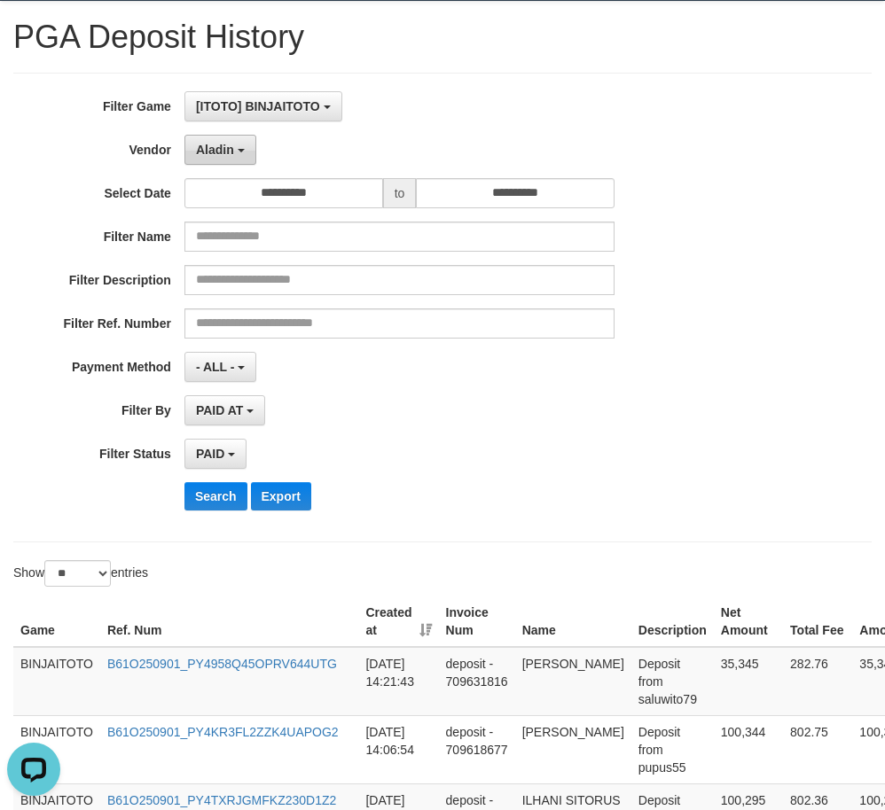
click at [216, 143] on span "Aladin" at bounding box center [215, 150] width 38 height 14
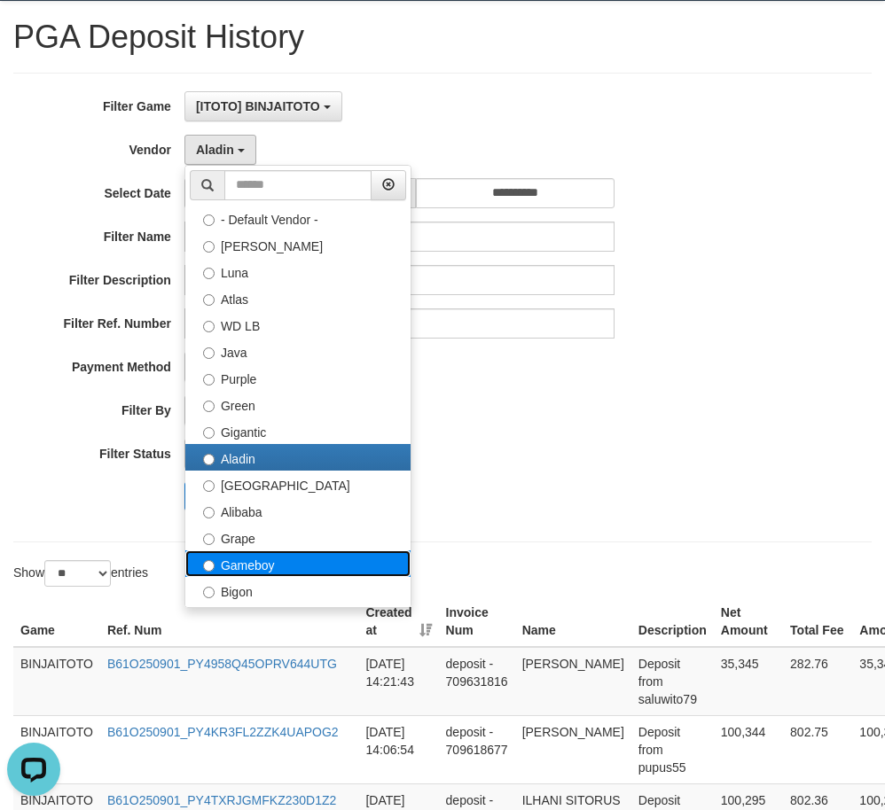
click at [294, 568] on label "Gameboy" at bounding box center [297, 563] width 225 height 27
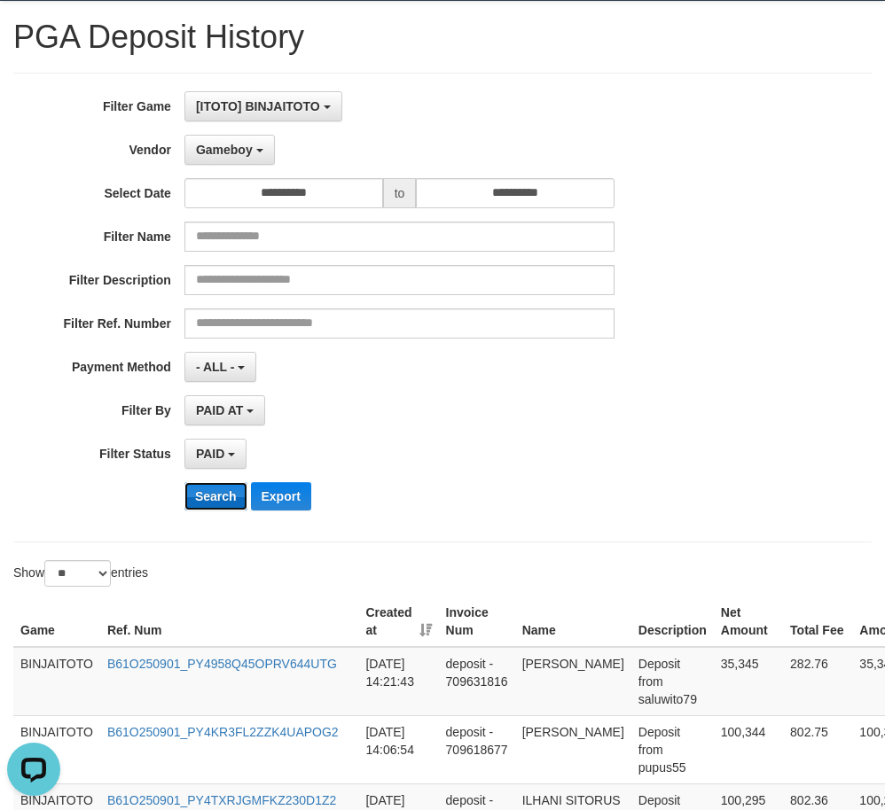
click at [218, 503] on button "Search" at bounding box center [215, 496] width 63 height 28
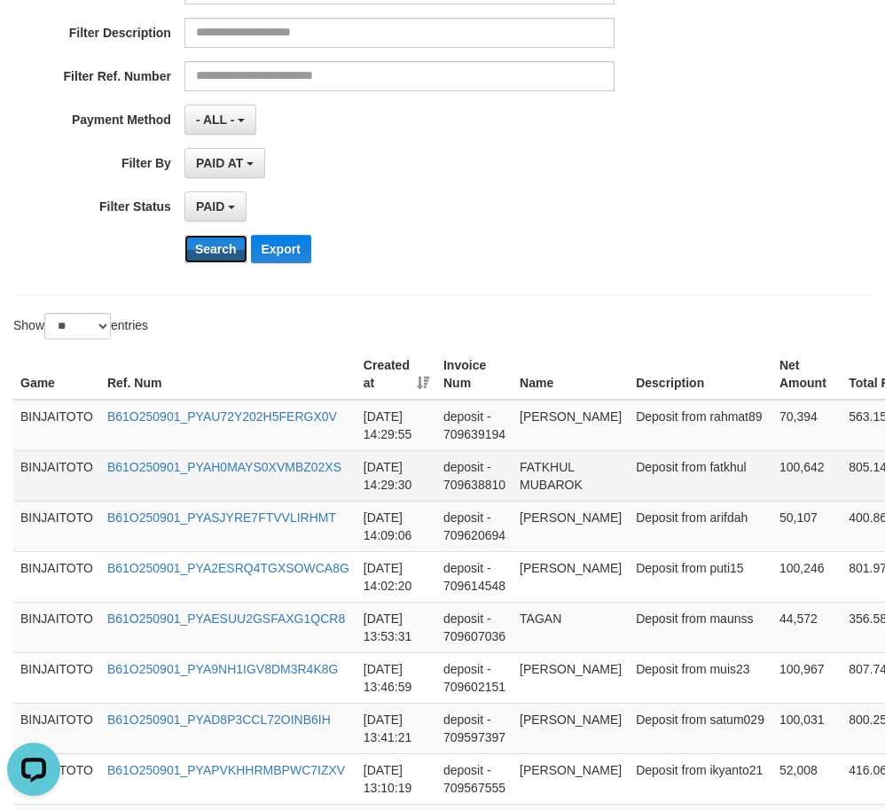
scroll to position [355, 0]
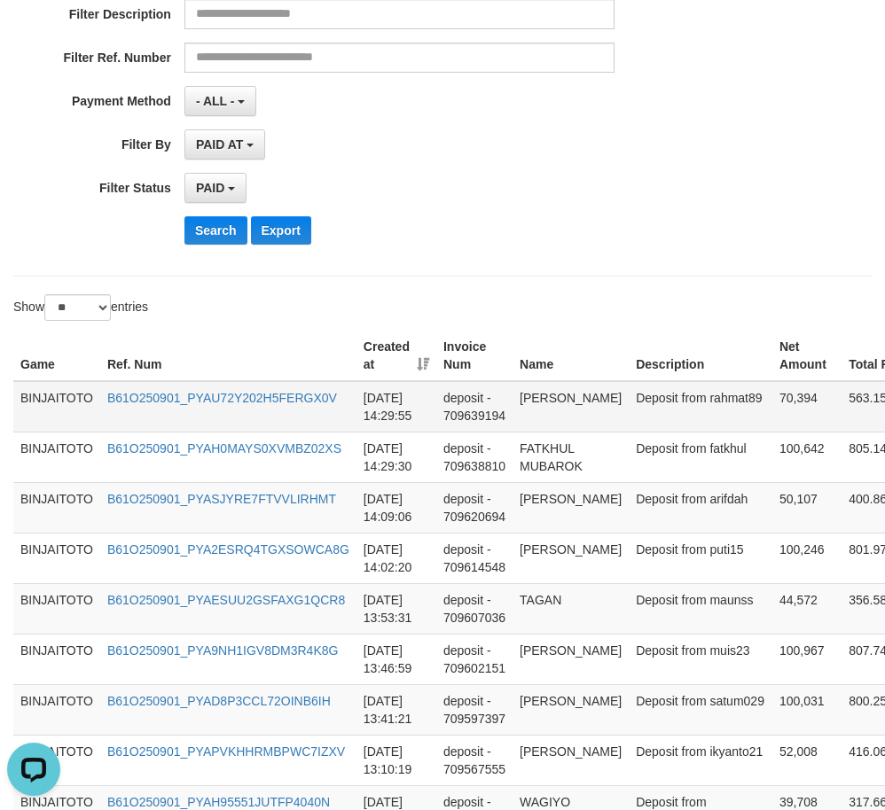
click at [544, 401] on td "RAHMAT WAHYUDI" at bounding box center [570, 406] width 116 height 51
drag, startPoint x: 544, startPoint y: 401, endPoint x: 552, endPoint y: 412, distance: 14.0
click at [552, 412] on td "RAHMAT WAHYUDI" at bounding box center [570, 406] width 116 height 51
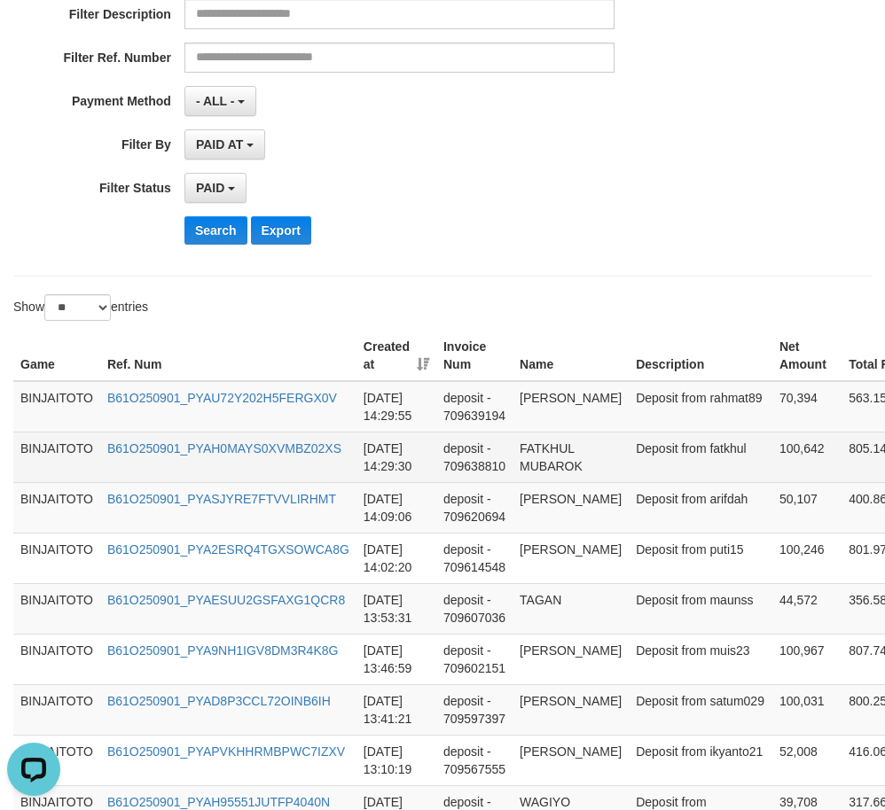
click at [532, 463] on td "FATKHUL MUBAROK" at bounding box center [570, 457] width 116 height 51
click at [551, 478] on td "FATKHUL MUBAROK" at bounding box center [570, 457] width 116 height 51
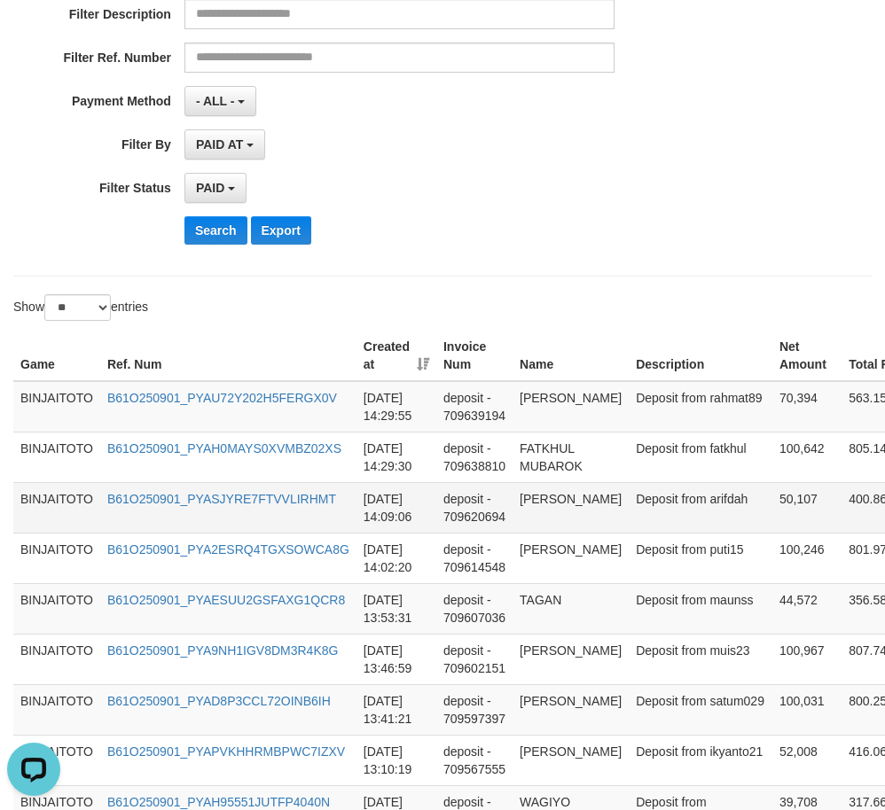
click at [552, 517] on td "SUHARTONO" at bounding box center [570, 507] width 116 height 51
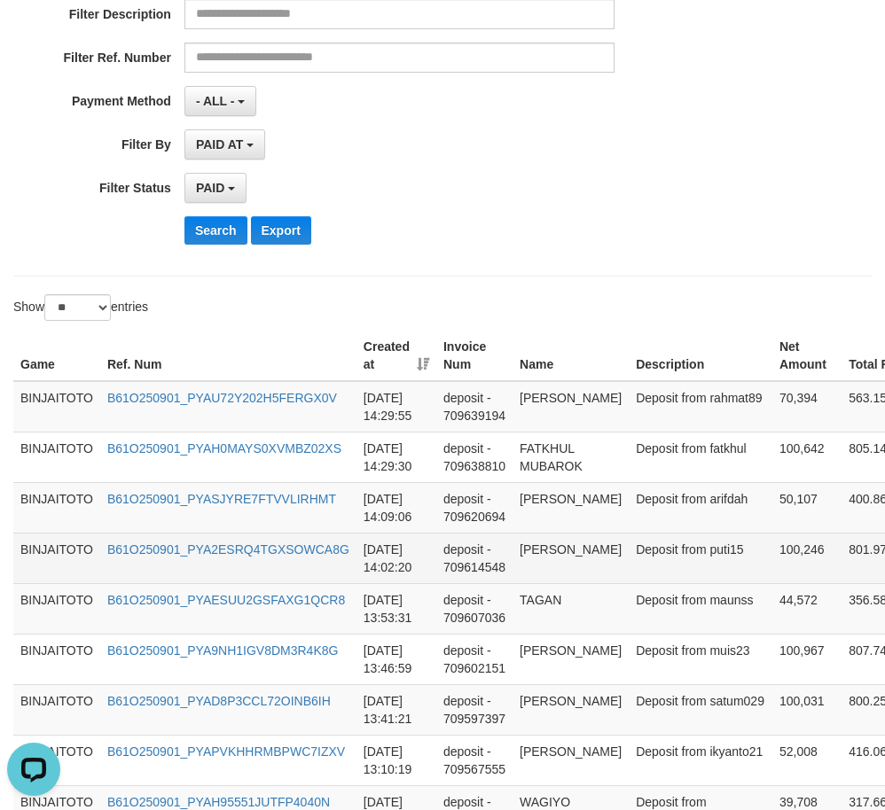
click at [537, 569] on td "FAUZI SITORUS" at bounding box center [570, 558] width 116 height 51
drag, startPoint x: 537, startPoint y: 570, endPoint x: 549, endPoint y: 583, distance: 17.6
click at [549, 583] on td "FAUZI SITORUS" at bounding box center [570, 558] width 116 height 51
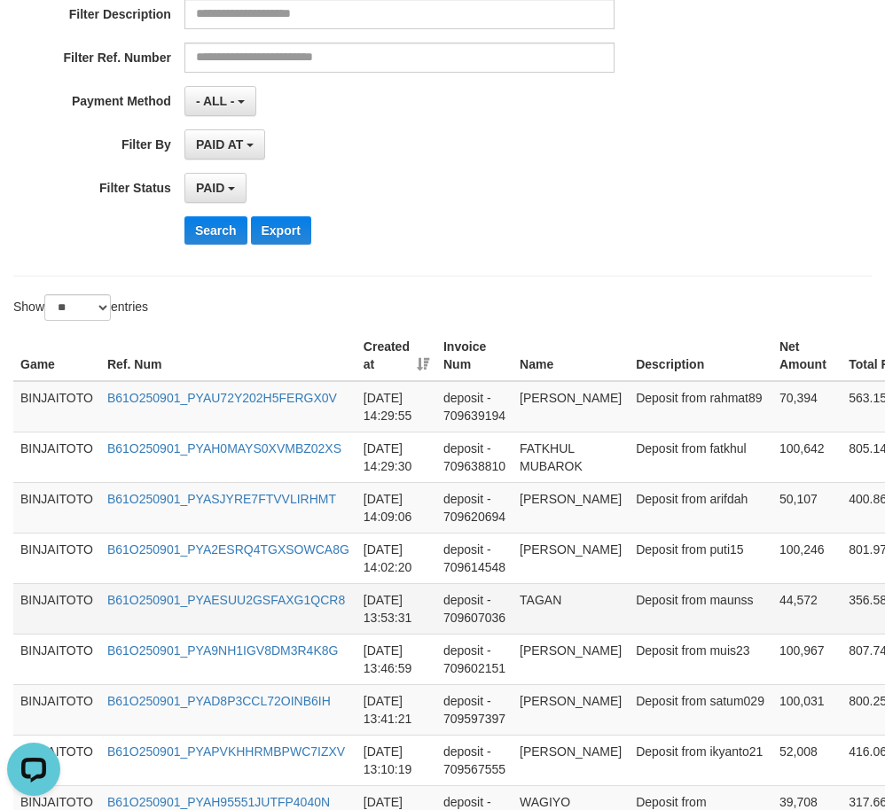
click at [539, 618] on td "TAGAN" at bounding box center [570, 608] width 116 height 51
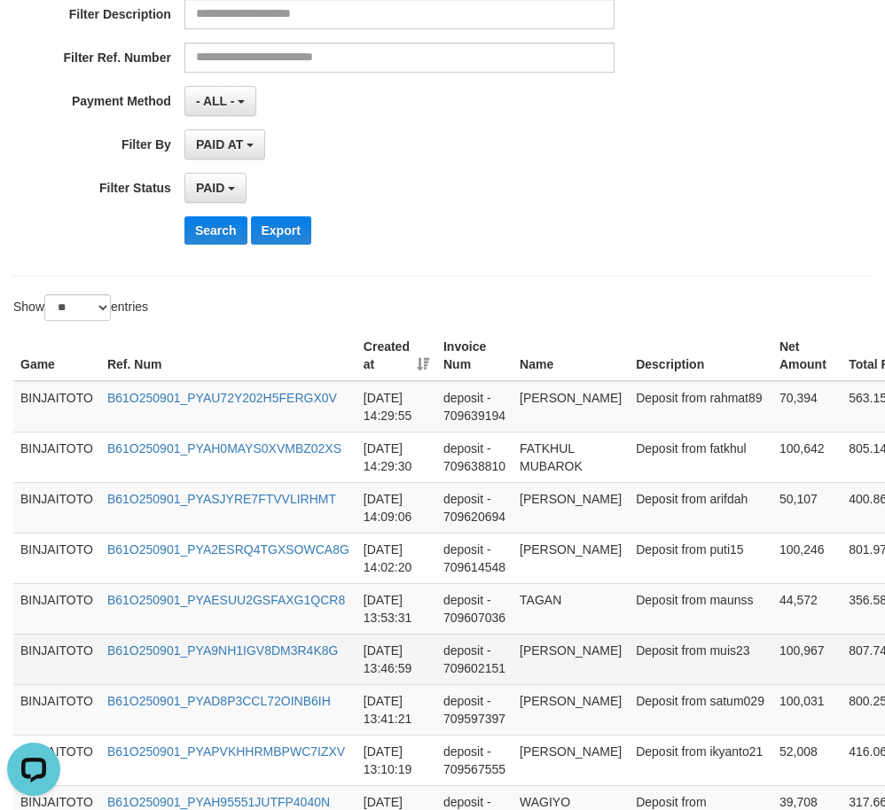
click at [528, 684] on td "WIJI AGUNG PRAYOGO" at bounding box center [570, 659] width 116 height 51
drag, startPoint x: 528, startPoint y: 686, endPoint x: 563, endPoint y: 702, distance: 38.1
click at [563, 684] on td "WIJI AGUNG PRAYOGO" at bounding box center [570, 659] width 116 height 51
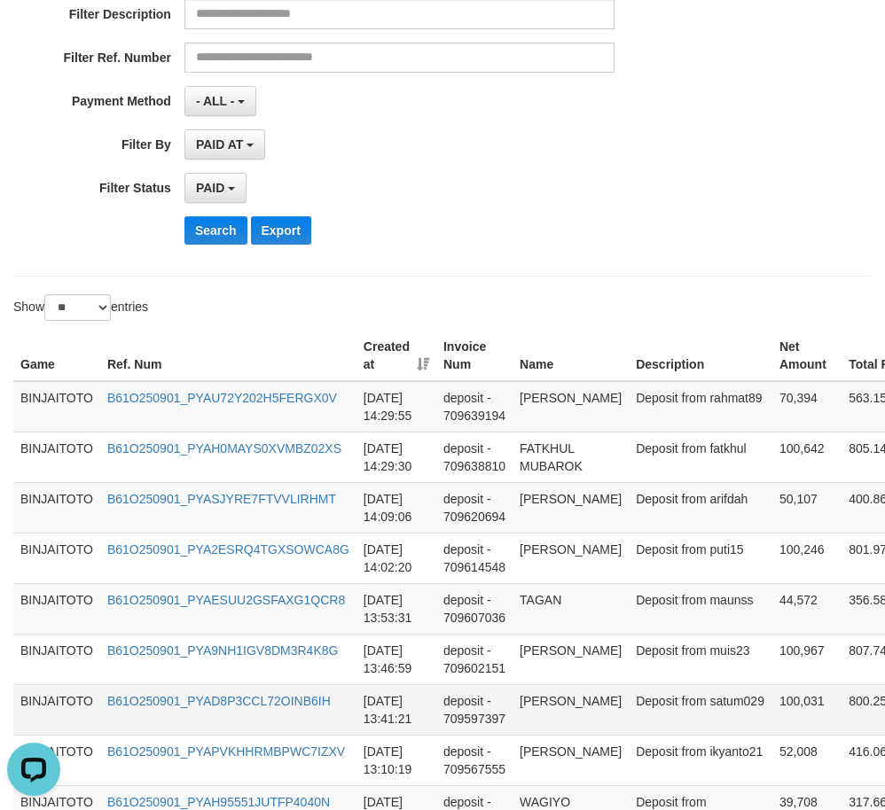
click at [544, 735] on td "DEDE YATMAN" at bounding box center [570, 709] width 116 height 51
drag, startPoint x: 544, startPoint y: 741, endPoint x: 585, endPoint y: 737, distance: 40.9
click at [585, 735] on td "DEDE YATMAN" at bounding box center [570, 709] width 116 height 51
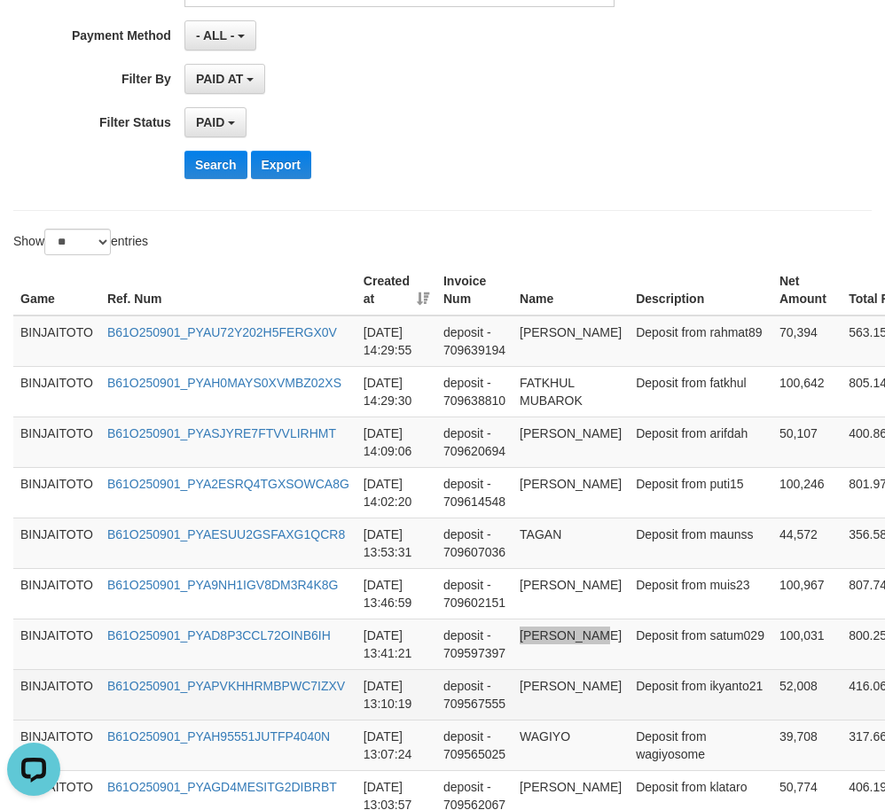
scroll to position [532, 0]
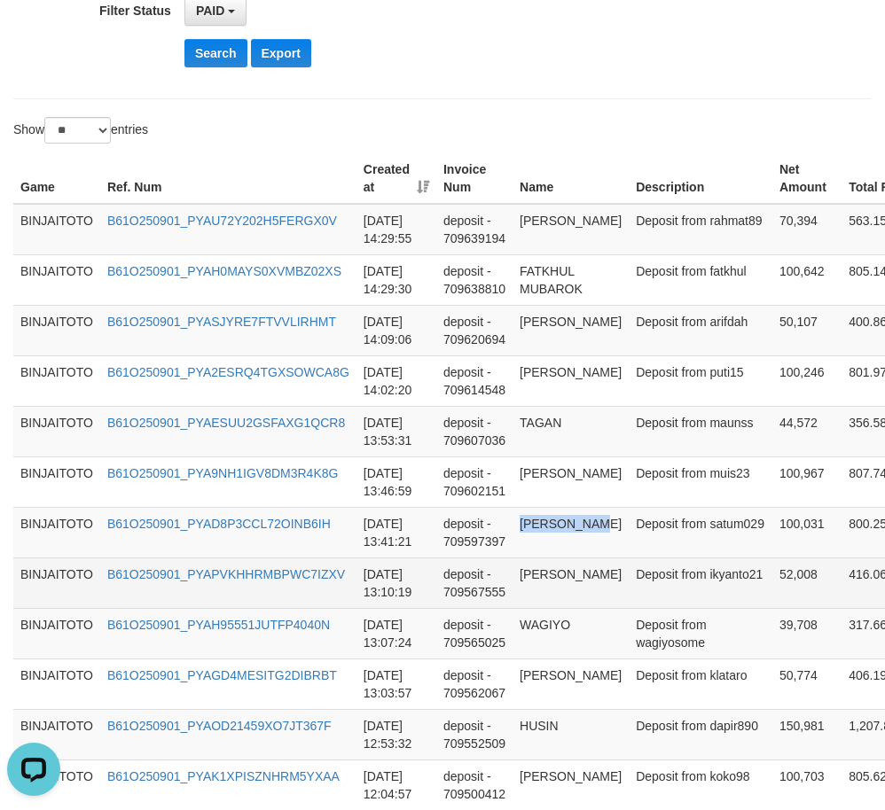
click at [531, 608] on td "REZKY NURDIANTO" at bounding box center [570, 583] width 116 height 51
drag, startPoint x: 531, startPoint y: 629, endPoint x: 557, endPoint y: 644, distance: 29.4
click at [557, 608] on td "REZKY NURDIANTO" at bounding box center [570, 583] width 116 height 51
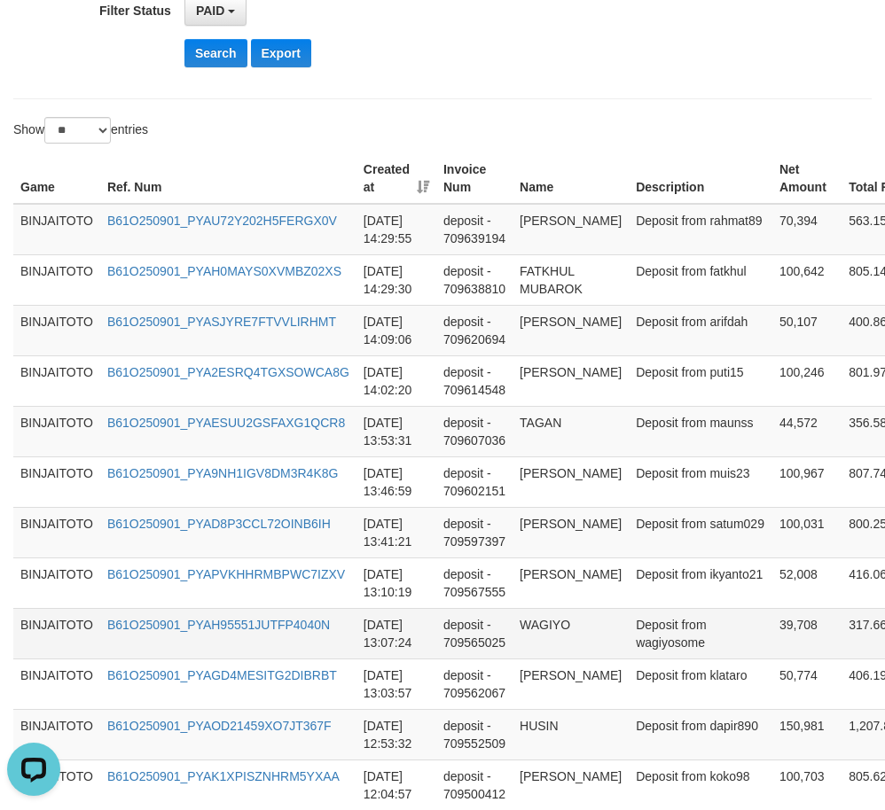
click at [542, 659] on td "WAGIYO" at bounding box center [570, 633] width 116 height 51
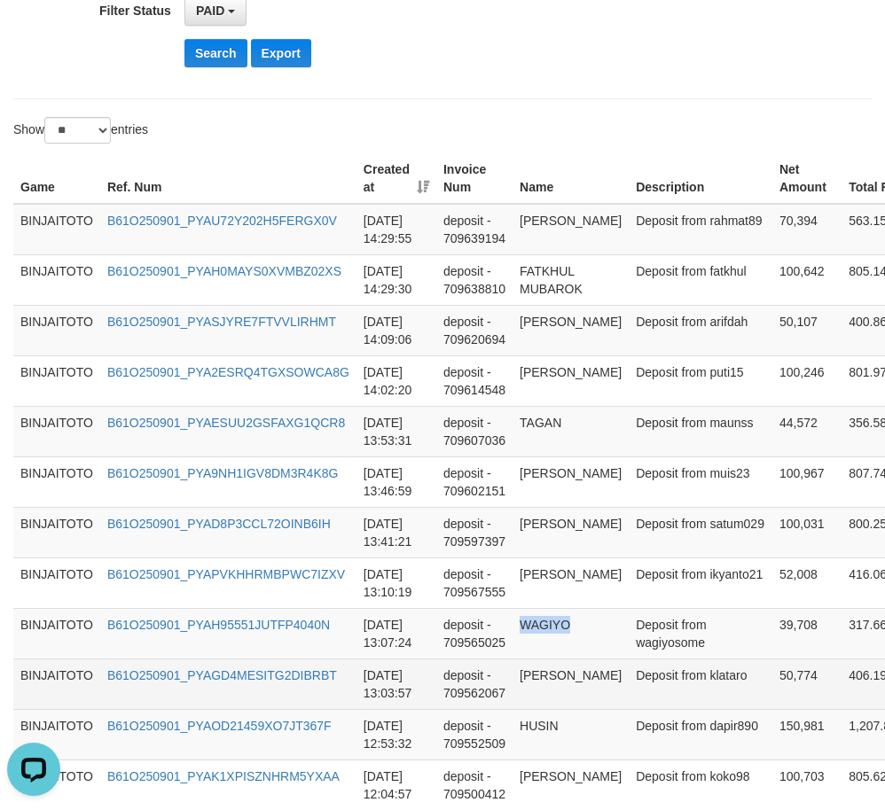
click at [542, 709] on td "MUKSIN HAJRA" at bounding box center [570, 684] width 116 height 51
drag, startPoint x: 542, startPoint y: 759, endPoint x: 554, endPoint y: 774, distance: 19.5
click at [554, 709] on td "MUKSIN HAJRA" at bounding box center [570, 684] width 116 height 51
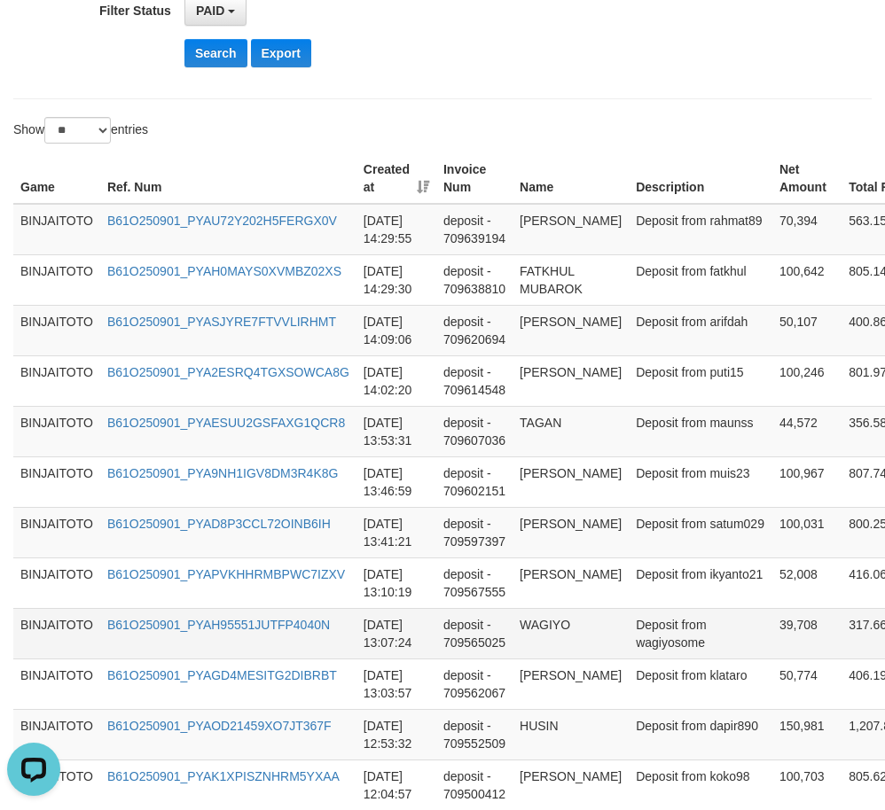
click at [665, 659] on td "Deposit from wagiyosome" at bounding box center [700, 633] width 144 height 51
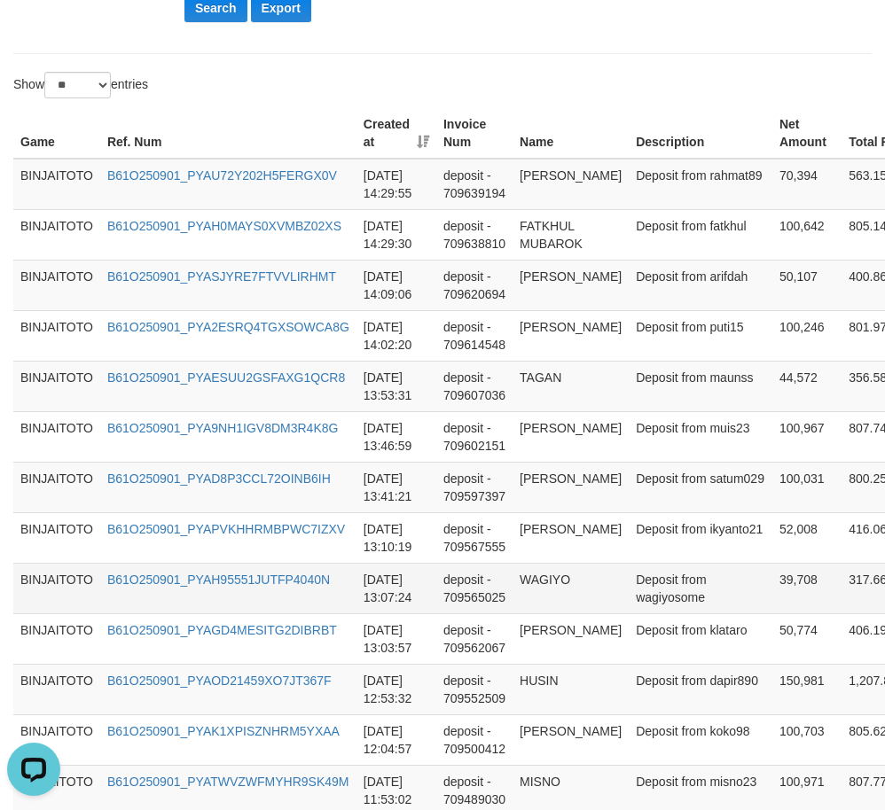
scroll to position [620, 0]
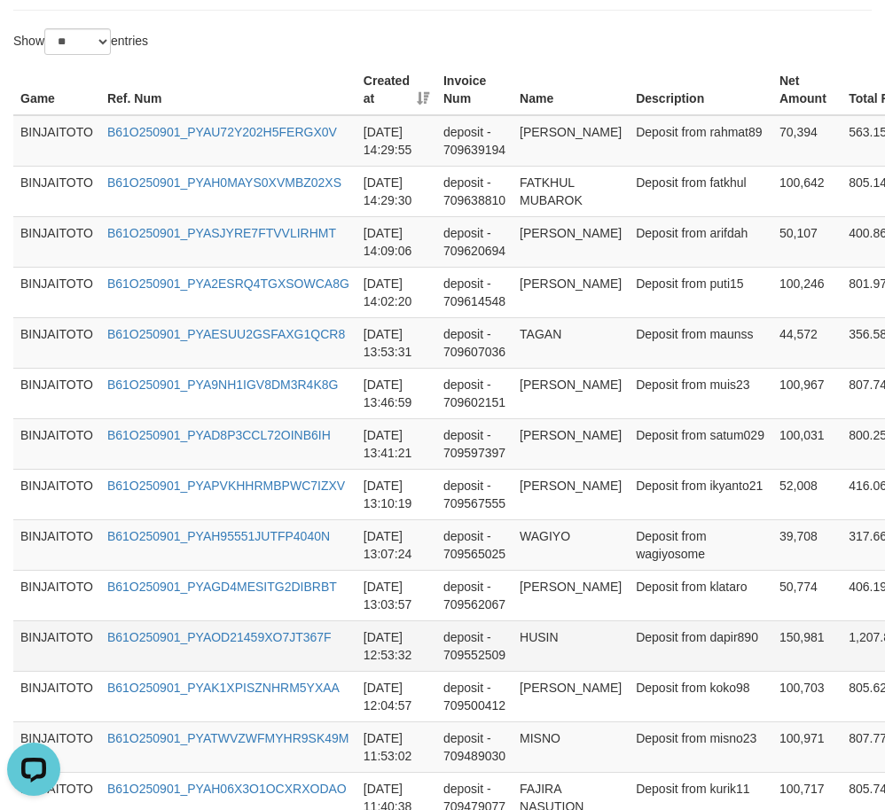
click at [526, 671] on td "HUSIN" at bounding box center [570, 645] width 116 height 51
click at [527, 671] on td "HUSIN" at bounding box center [570, 645] width 116 height 51
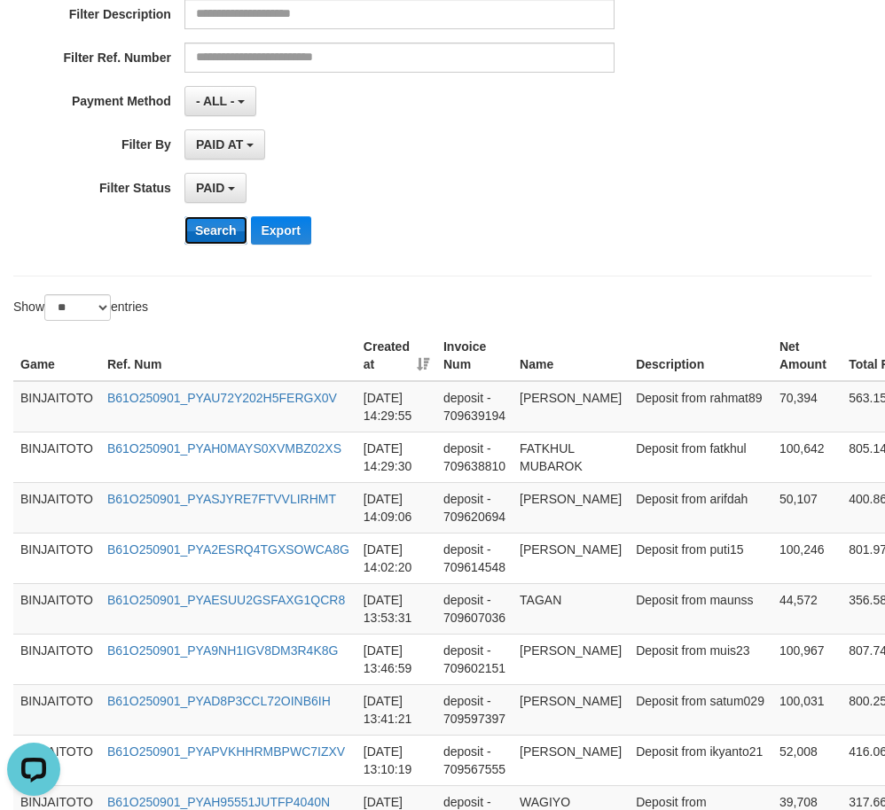
click at [217, 226] on button "Search" at bounding box center [215, 230] width 63 height 28
click at [222, 231] on button "Search" at bounding box center [215, 230] width 63 height 28
click at [548, 404] on td "RAHMAT WAHYUDI" at bounding box center [570, 406] width 116 height 51
drag, startPoint x: 548, startPoint y: 404, endPoint x: 563, endPoint y: 417, distance: 19.5
click at [563, 417] on td "RAHMAT WAHYUDI" at bounding box center [570, 406] width 116 height 51
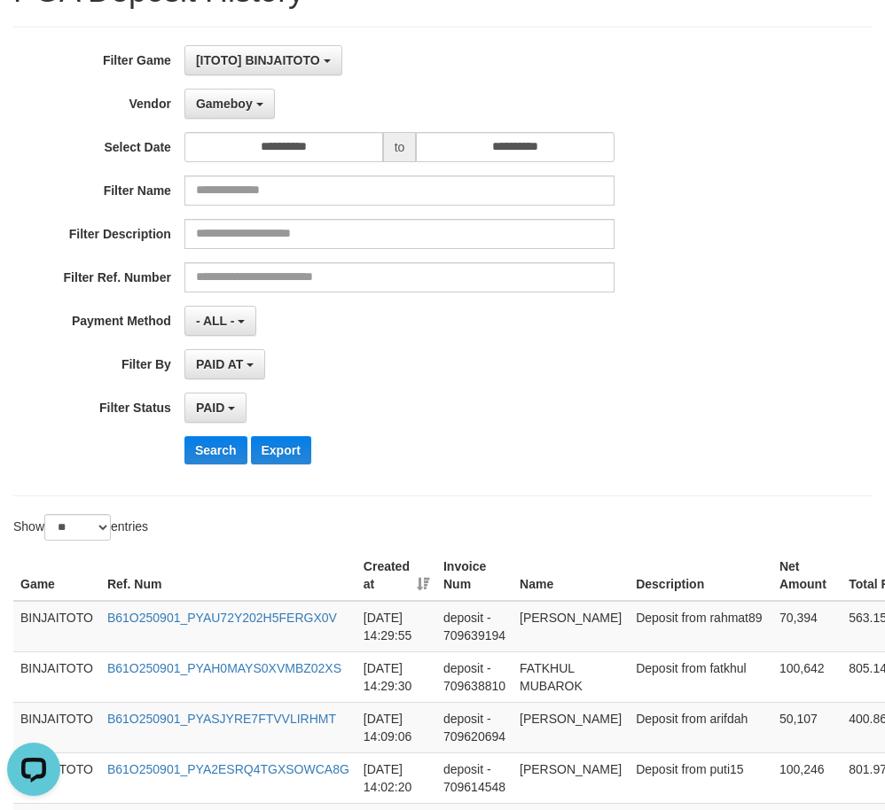
scroll to position [89, 0]
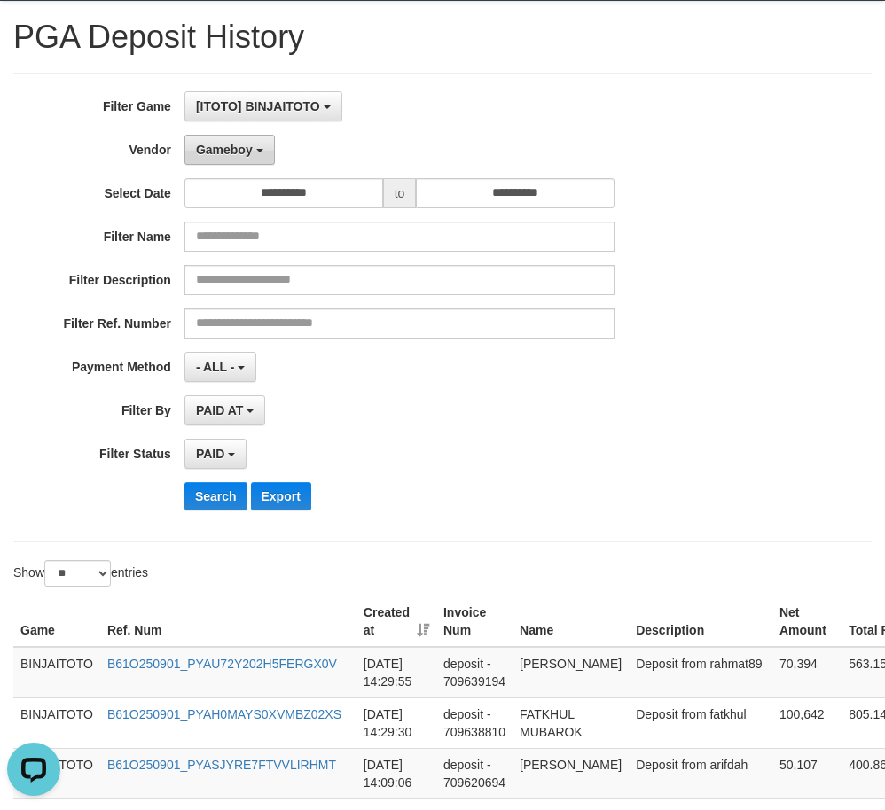
click at [222, 156] on span "Gameboy" at bounding box center [224, 150] width 57 height 14
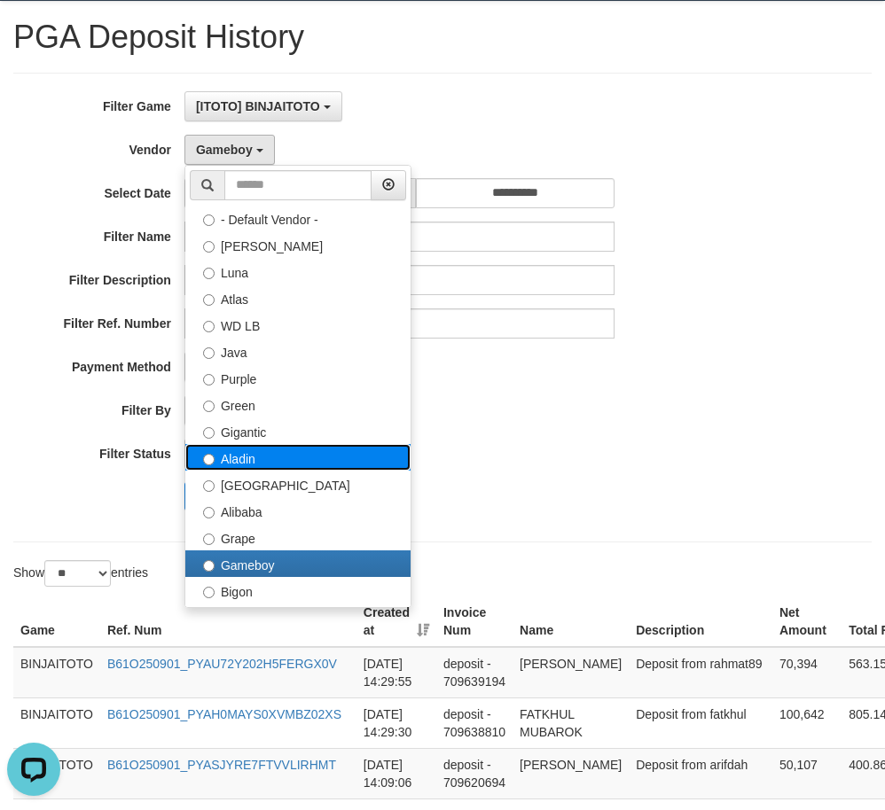
click at [251, 459] on label "Aladin" at bounding box center [297, 457] width 225 height 27
select select "**********"
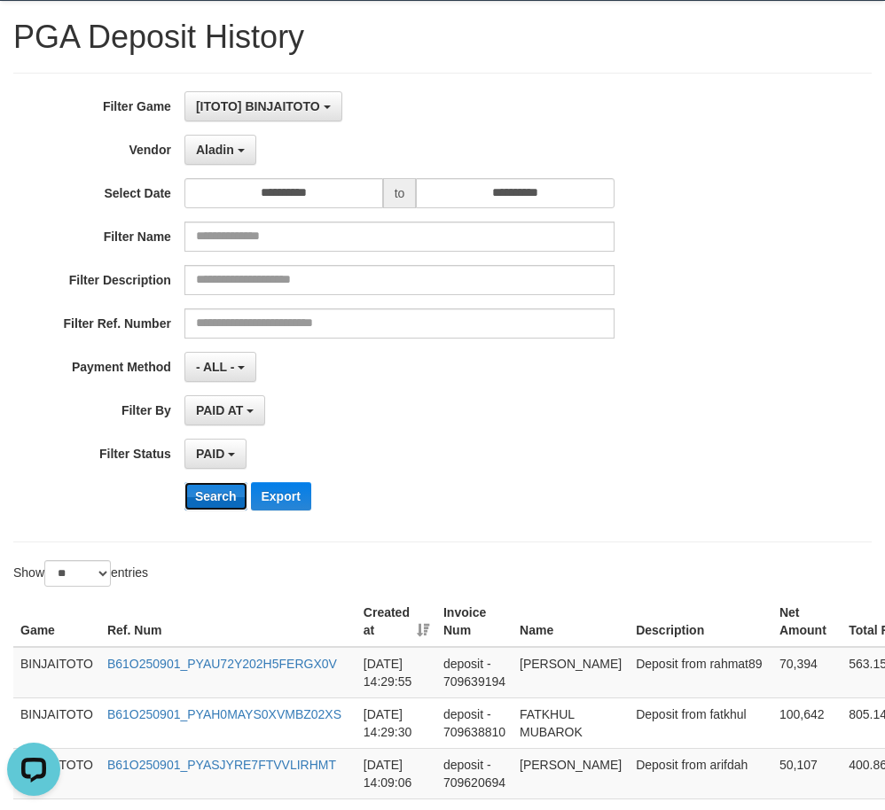
click at [225, 493] on button "Search" at bounding box center [215, 496] width 63 height 28
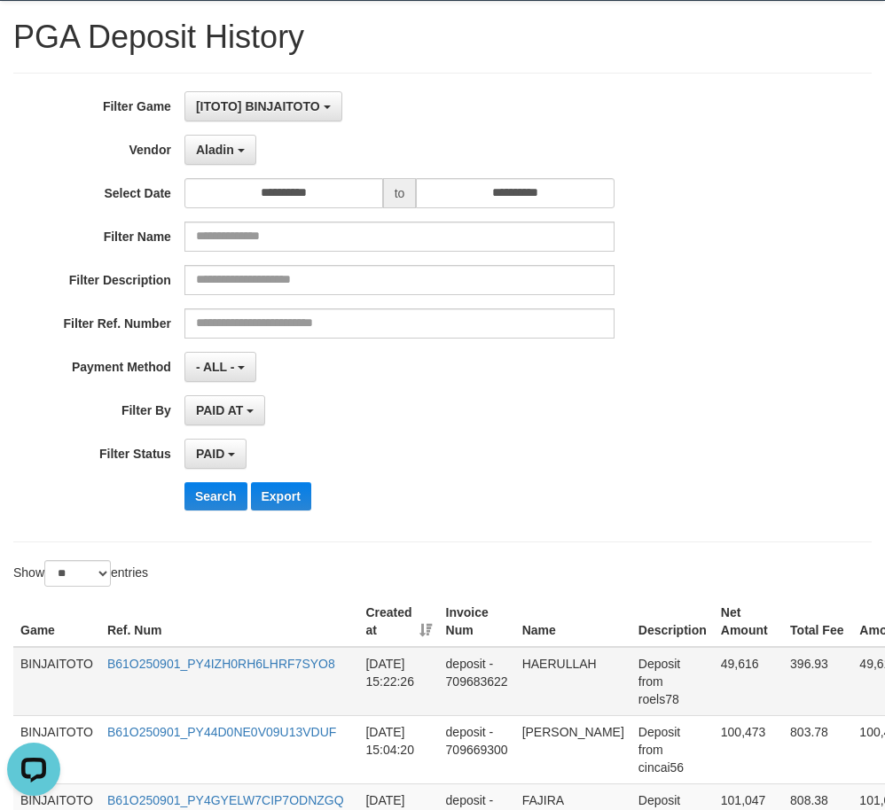
click at [553, 660] on td "HAERULLAH" at bounding box center [573, 681] width 116 height 69
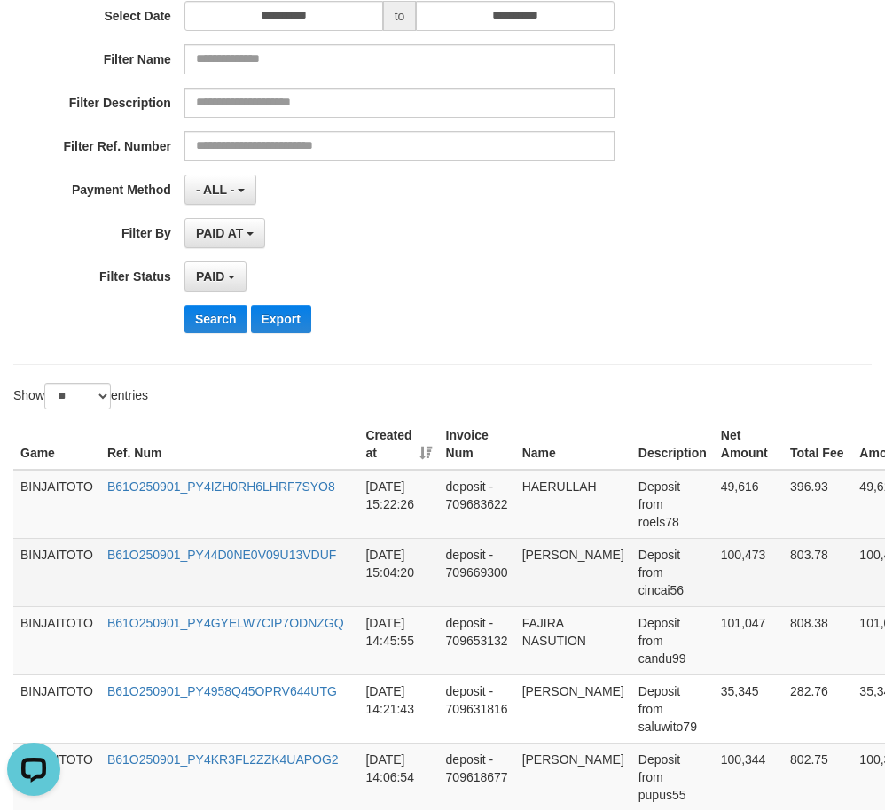
click at [535, 555] on td "AZHARI SITORUS" at bounding box center [573, 572] width 116 height 68
drag, startPoint x: 535, startPoint y: 556, endPoint x: 550, endPoint y: 574, distance: 23.9
click at [550, 574] on td "AZHARI SITORUS" at bounding box center [573, 572] width 116 height 68
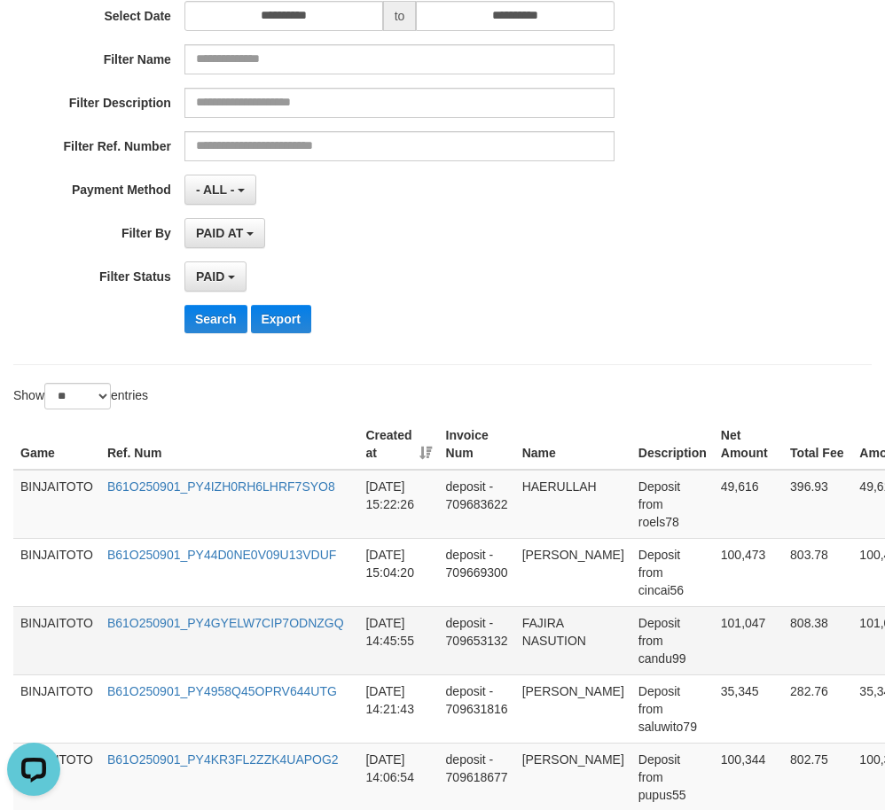
click at [543, 623] on td "FAJIRA NASUTION" at bounding box center [573, 640] width 116 height 68
drag, startPoint x: 543, startPoint y: 623, endPoint x: 563, endPoint y: 640, distance: 25.8
click at [563, 640] on td "FAJIRA NASUTION" at bounding box center [573, 640] width 116 height 68
